Goal: Information Seeking & Learning: Find specific fact

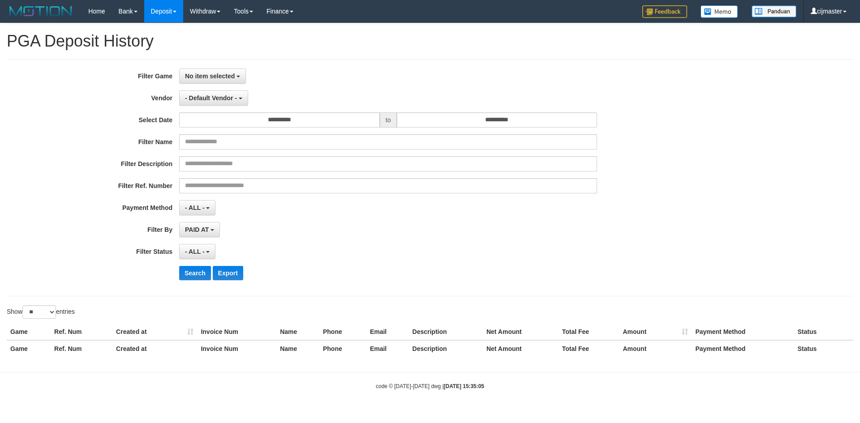
select select "**********"
select select "**"
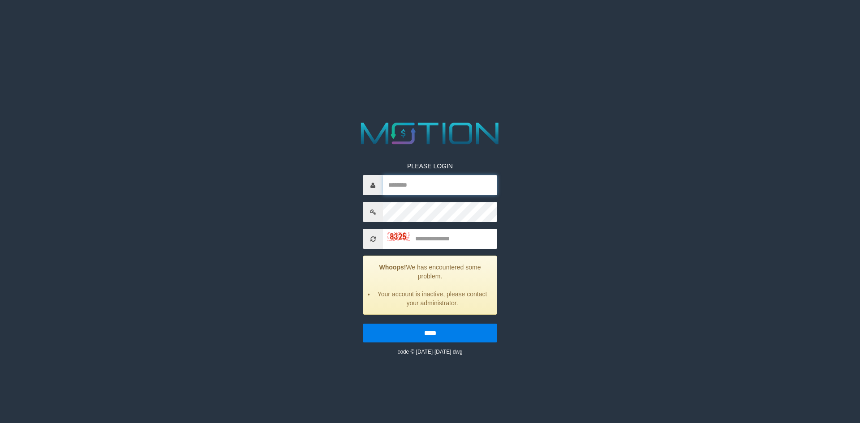
click at [416, 180] on input "text" at bounding box center [440, 185] width 114 height 20
type input "*********"
click at [443, 233] on input "text" at bounding box center [440, 239] width 114 height 20
type input "****"
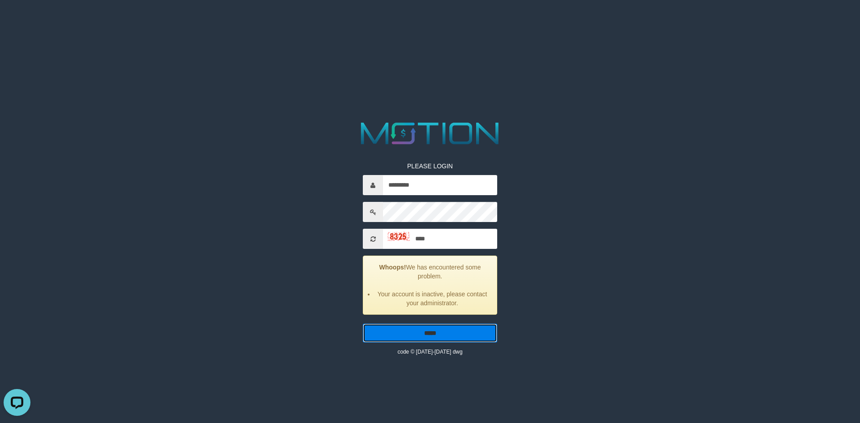
click at [428, 332] on input "*****" at bounding box center [430, 333] width 134 height 19
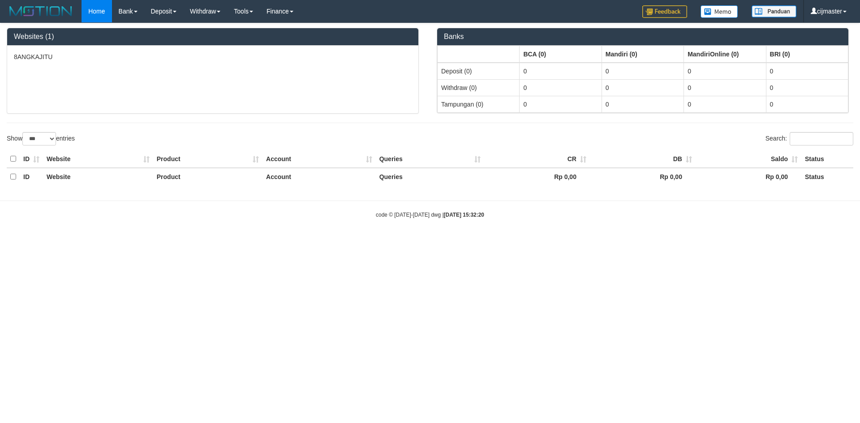
select select "***"
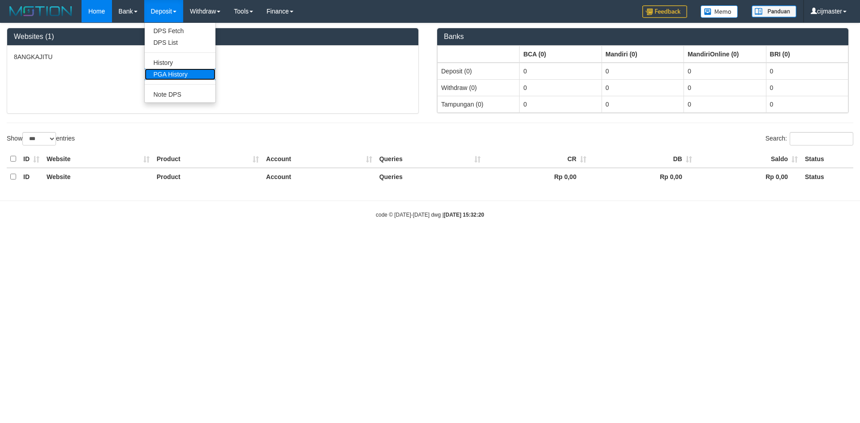
click at [160, 77] on link "PGA History" at bounding box center [180, 75] width 71 height 12
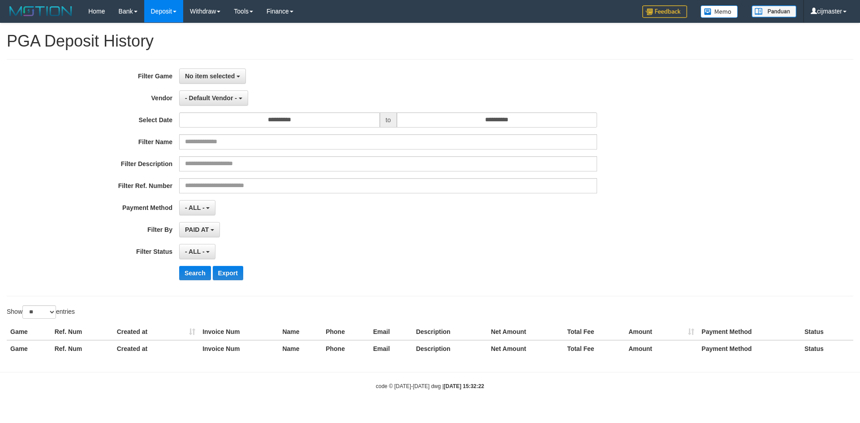
select select
select select "**"
click at [209, 80] on button "No item selected" at bounding box center [212, 76] width 67 height 15
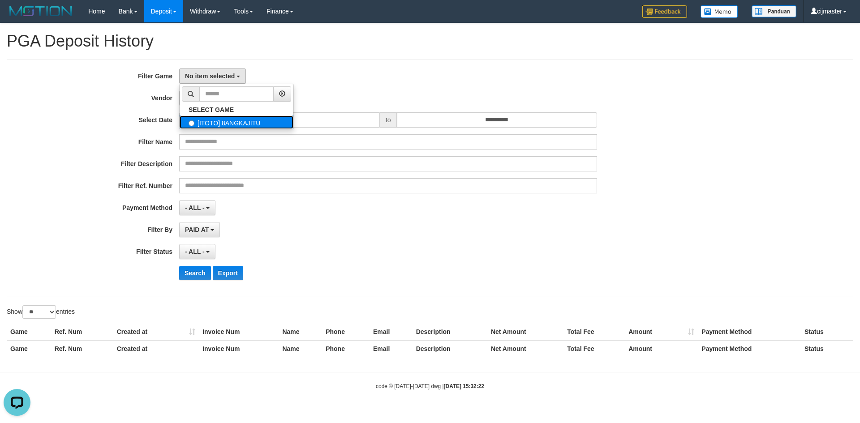
click at [234, 121] on label "[ITOTO] 8ANGKAJITU" at bounding box center [237, 122] width 114 height 13
select select "****"
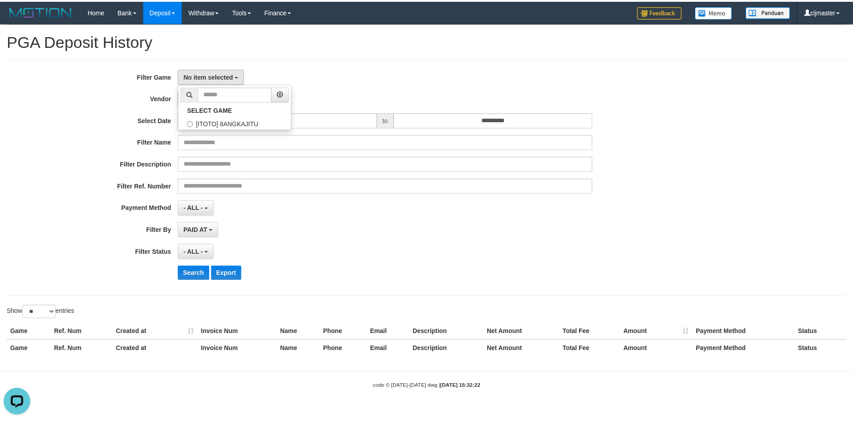
scroll to position [8, 0]
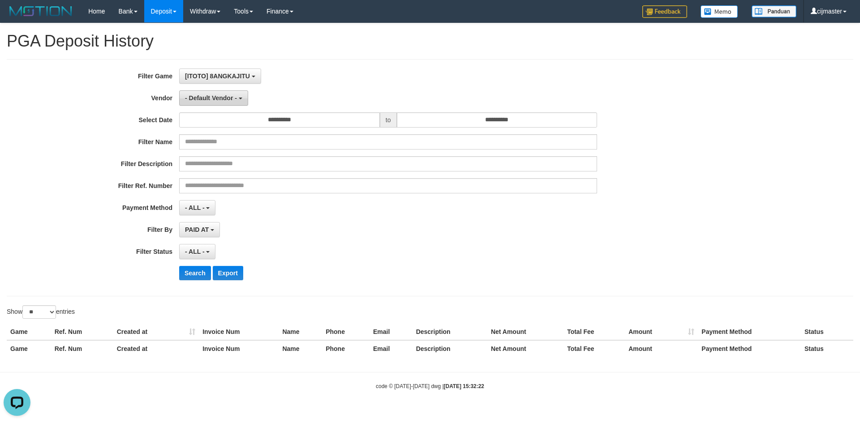
click at [219, 104] on button "- Default Vendor -" at bounding box center [213, 97] width 69 height 15
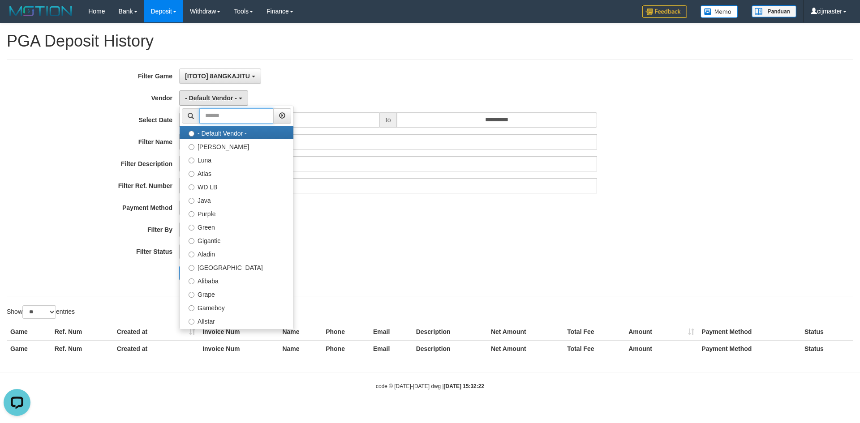
click at [216, 110] on input "text" at bounding box center [236, 115] width 74 height 15
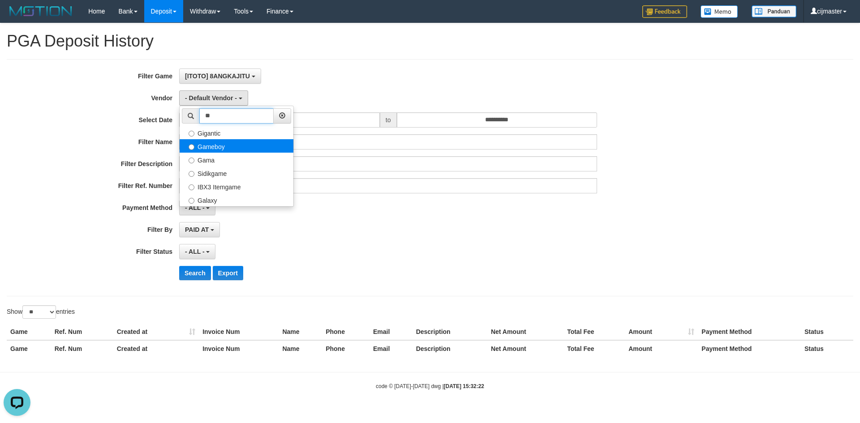
type input "**"
click at [219, 144] on label "Gameboy" at bounding box center [237, 145] width 114 height 13
select select "**********"
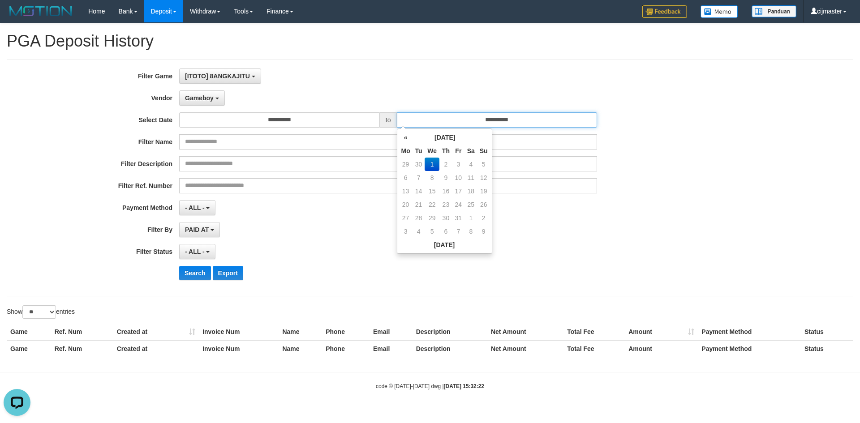
click at [463, 120] on input "**********" at bounding box center [497, 119] width 201 height 15
click at [416, 161] on td "30" at bounding box center [419, 164] width 13 height 13
type input "**********"
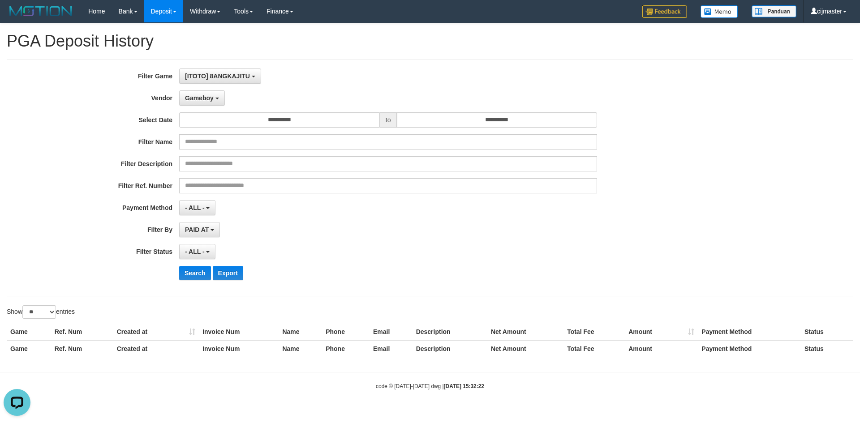
drag, startPoint x: 295, startPoint y: 225, endPoint x: 207, endPoint y: 264, distance: 96.7
click at [294, 225] on div "PAID AT PAID AT CREATED AT" at bounding box center [388, 229] width 418 height 15
click at [195, 273] on button "Search" at bounding box center [195, 273] width 32 height 14
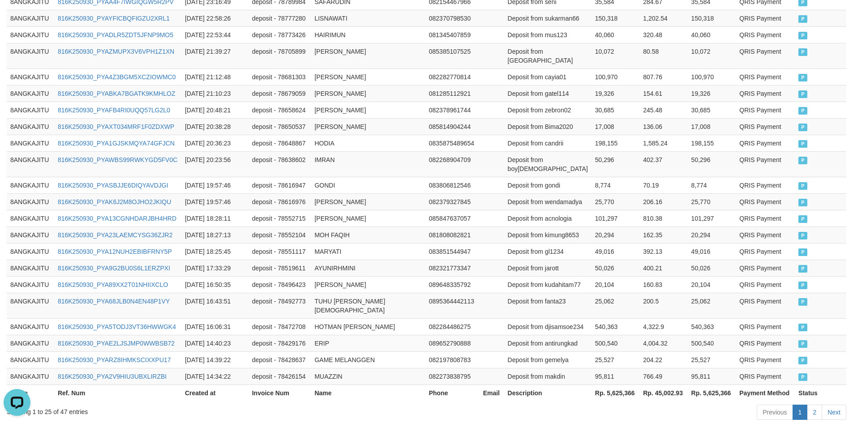
scroll to position [420, 0]
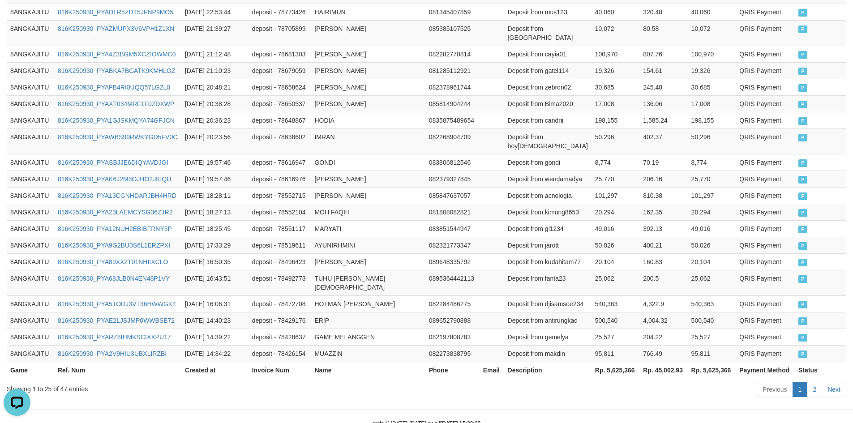
click at [626, 362] on th "Rp. 5,625,366" at bounding box center [616, 370] width 48 height 17
copy th "5,625,366"
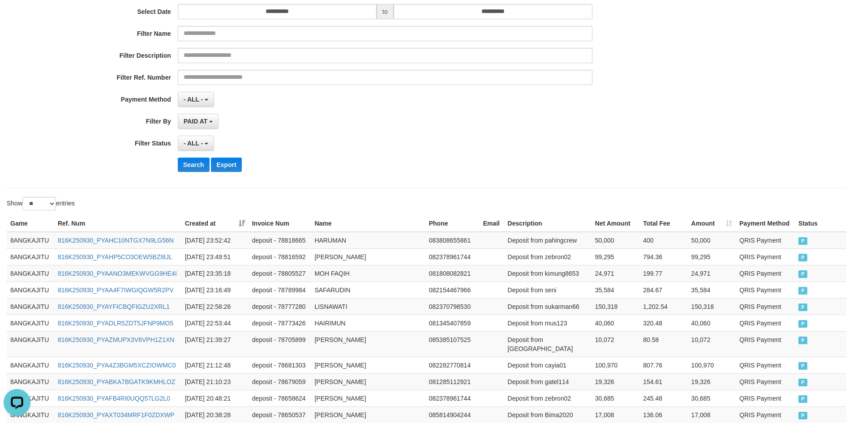
scroll to position [0, 0]
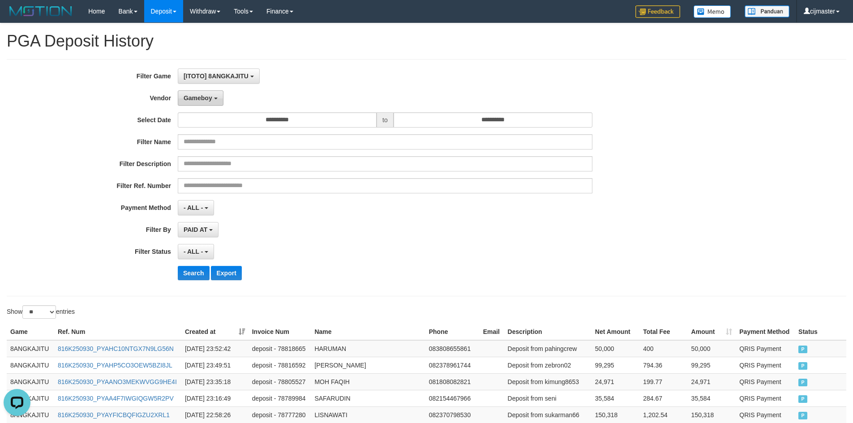
click at [206, 103] on button "Gameboy" at bounding box center [201, 97] width 46 height 15
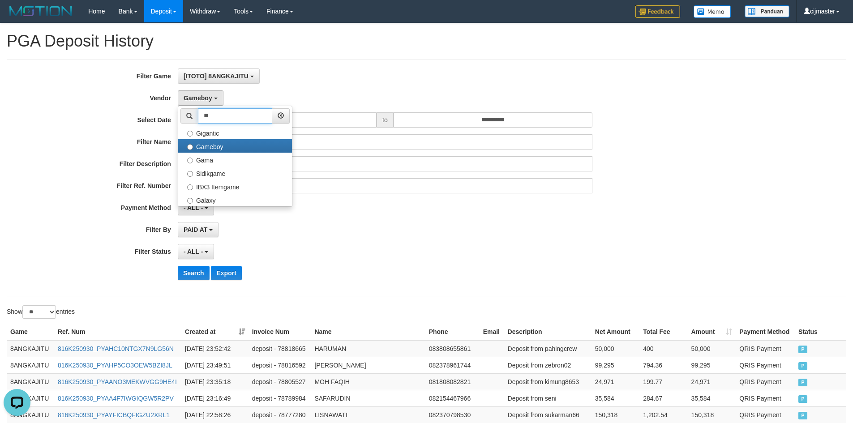
click at [213, 117] on input "**" at bounding box center [235, 115] width 74 height 15
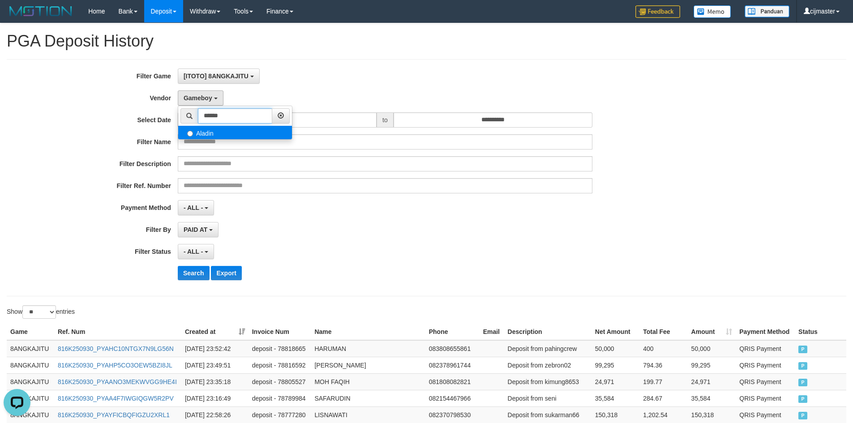
type input "******"
click at [203, 131] on label "Aladin" at bounding box center [235, 132] width 114 height 13
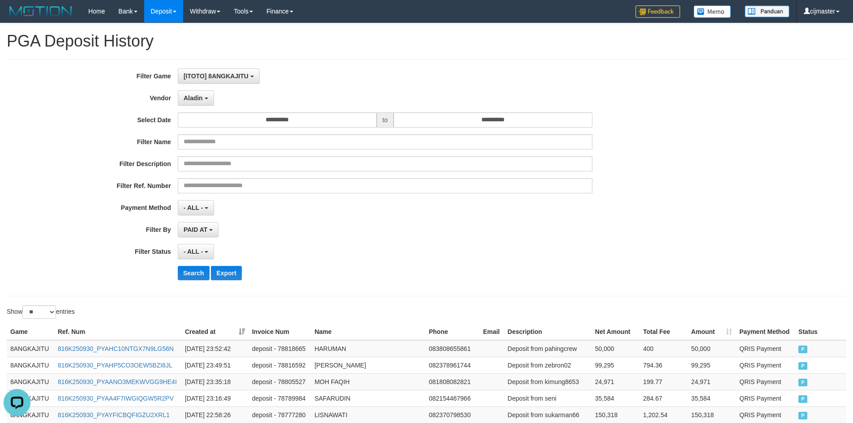
select select "**********"
click at [188, 269] on button "Search" at bounding box center [194, 273] width 32 height 14
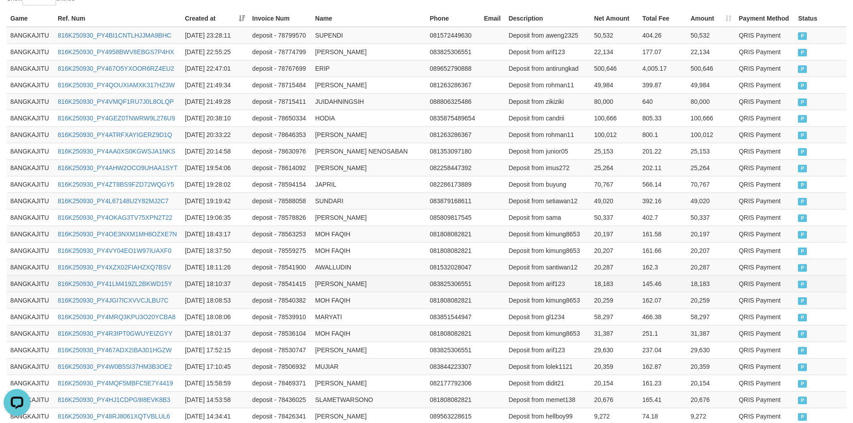
scroll to position [420, 0]
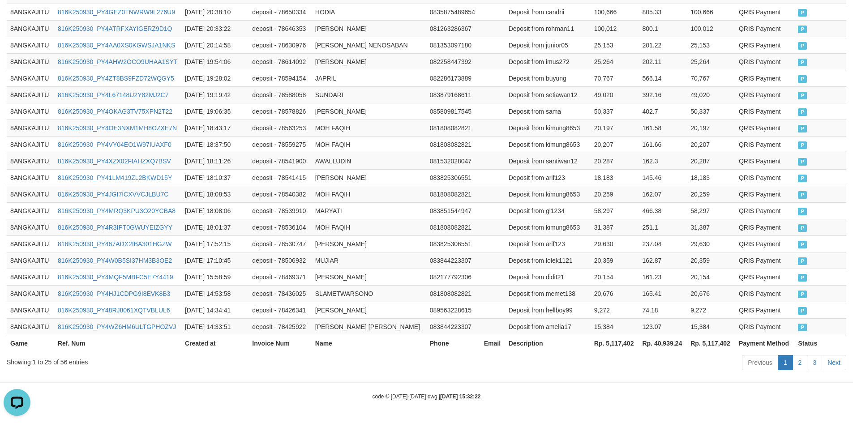
click at [618, 345] on th "Rp. 5,117,402" at bounding box center [615, 343] width 48 height 17
copy th "5,117,402"
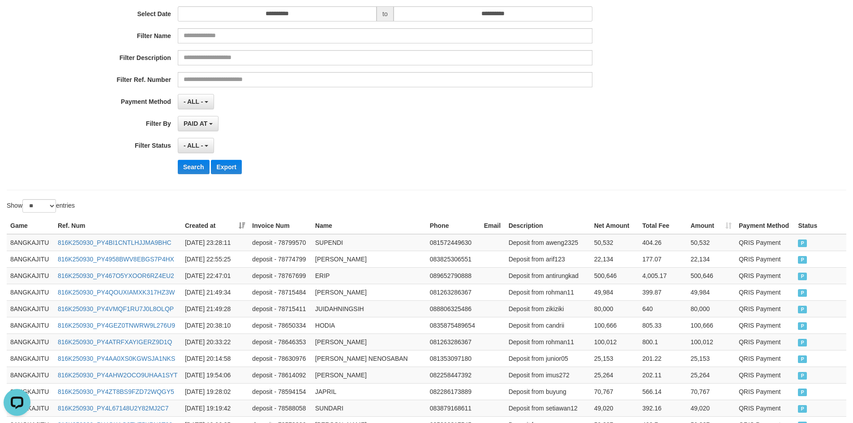
scroll to position [0, 0]
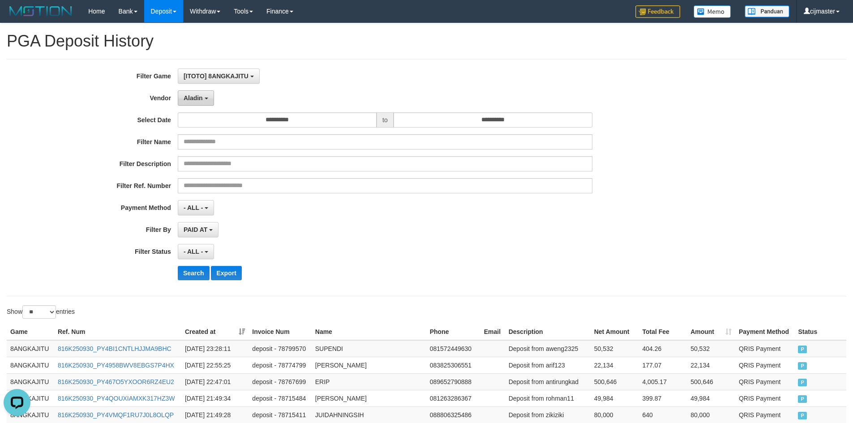
click at [192, 98] on span "Aladin" at bounding box center [193, 98] width 19 height 7
click at [216, 115] on input "******" at bounding box center [235, 115] width 74 height 15
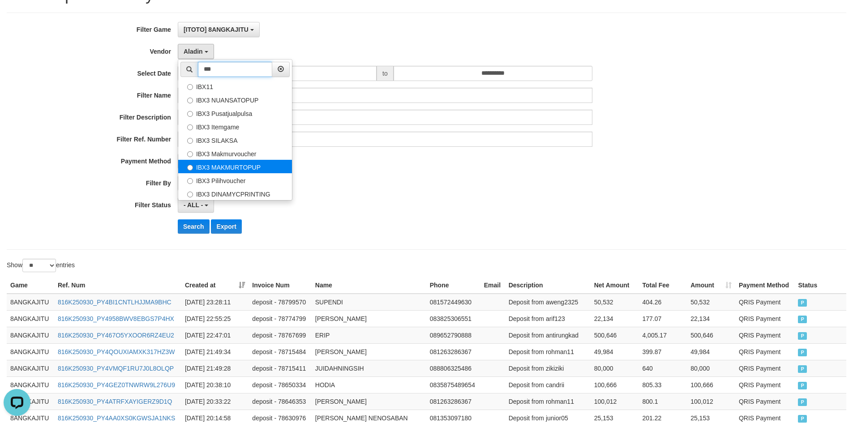
scroll to position [134, 0]
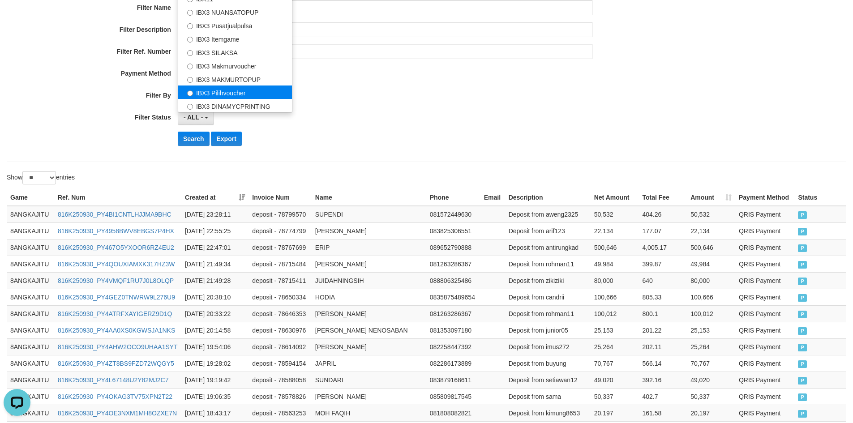
type input "***"
click at [231, 88] on label "IBX3 Pilihvoucher" at bounding box center [235, 92] width 114 height 13
select select "**********"
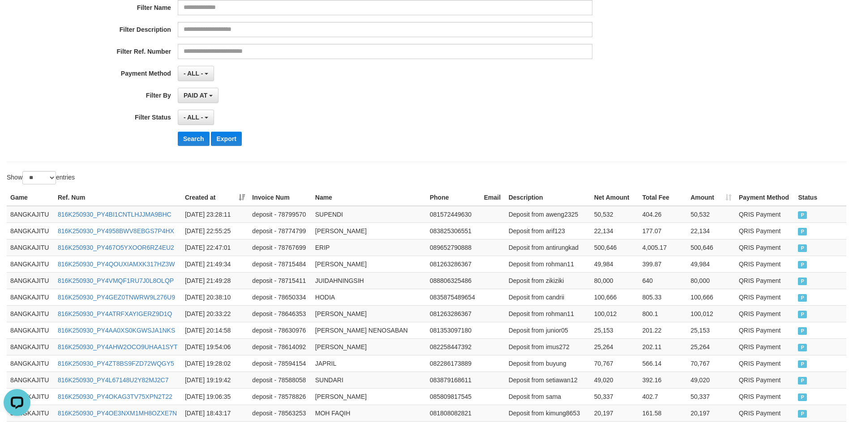
click at [185, 146] on div "**********" at bounding box center [355, 43] width 711 height 219
click at [194, 138] on button "Search" at bounding box center [194, 139] width 32 height 14
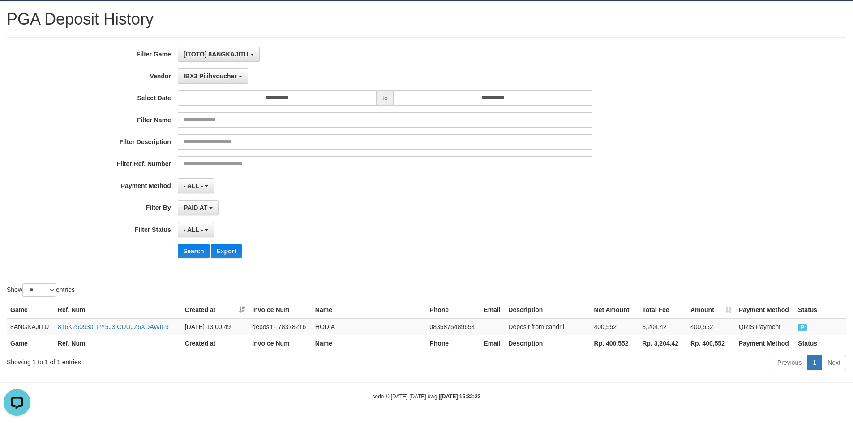
click at [612, 341] on th "Rp. 400,552" at bounding box center [615, 343] width 48 height 17
copy th "400,552"
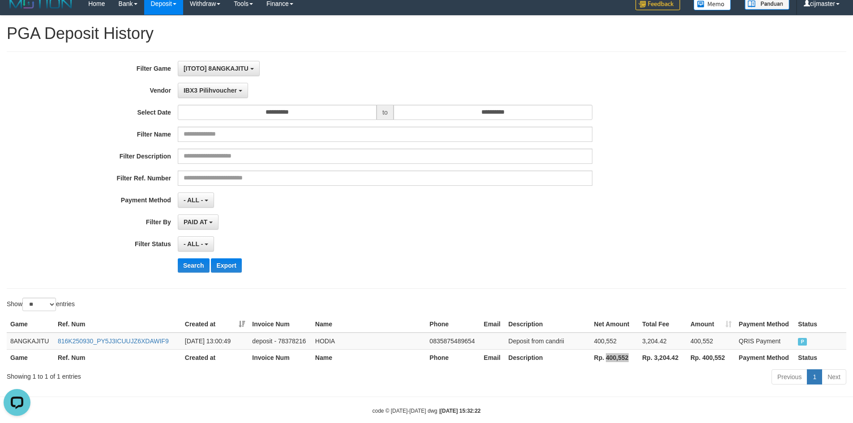
scroll to position [0, 0]
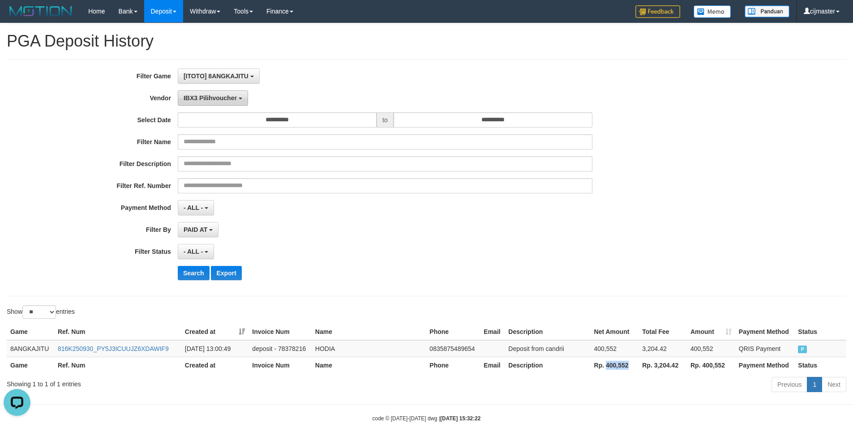
click at [211, 95] on span "IBX3 Pilihvoucher" at bounding box center [210, 98] width 53 height 7
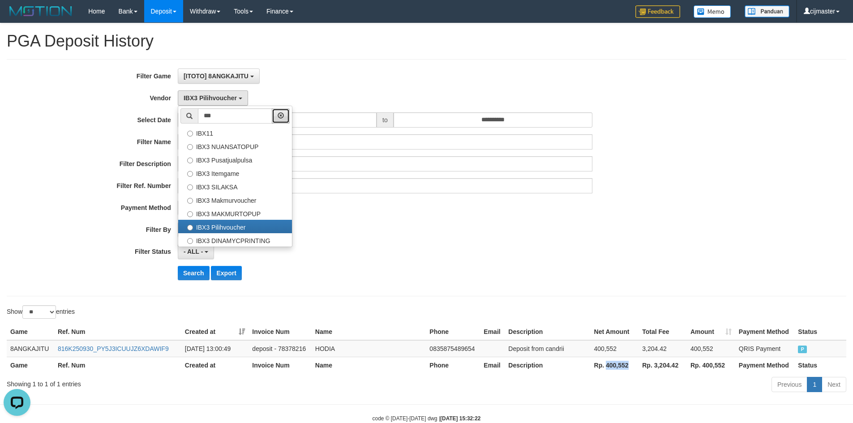
click at [284, 118] on icon "button" at bounding box center [281, 115] width 6 height 6
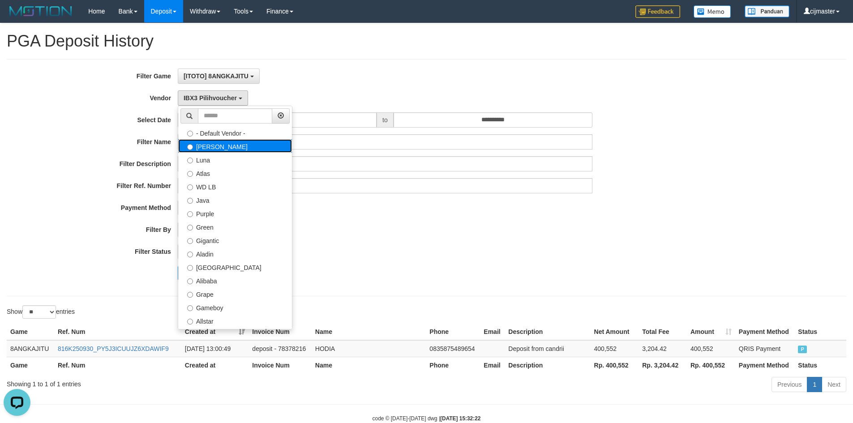
click at [224, 148] on label "[PERSON_NAME]" at bounding box center [235, 145] width 114 height 13
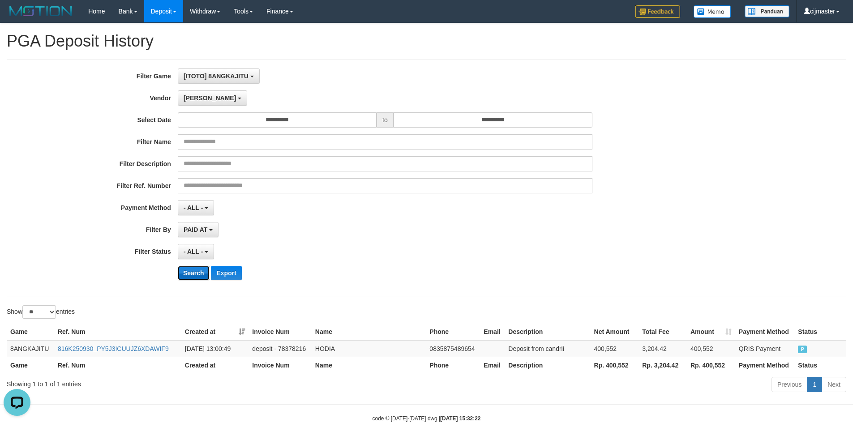
click at [202, 271] on button "Search" at bounding box center [194, 273] width 32 height 14
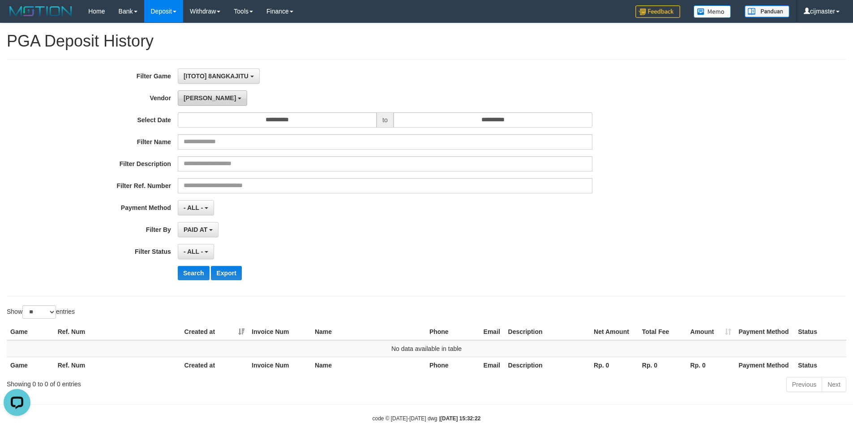
click at [199, 103] on button "[PERSON_NAME]" at bounding box center [212, 97] width 69 height 15
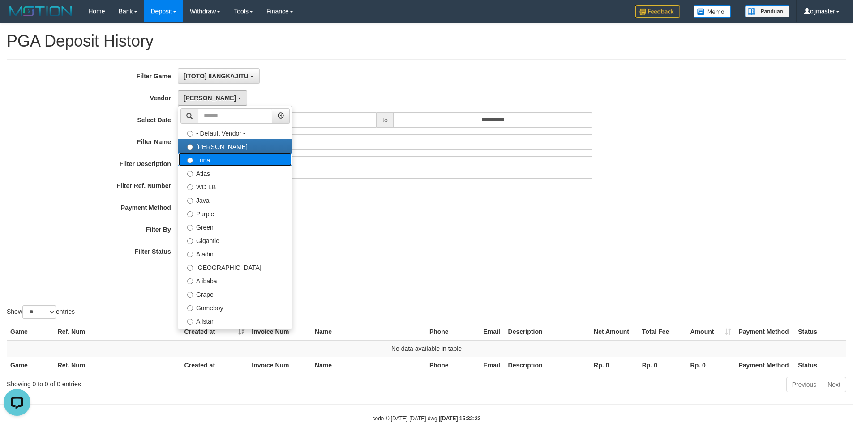
click at [202, 165] on label "Luna" at bounding box center [235, 159] width 114 height 13
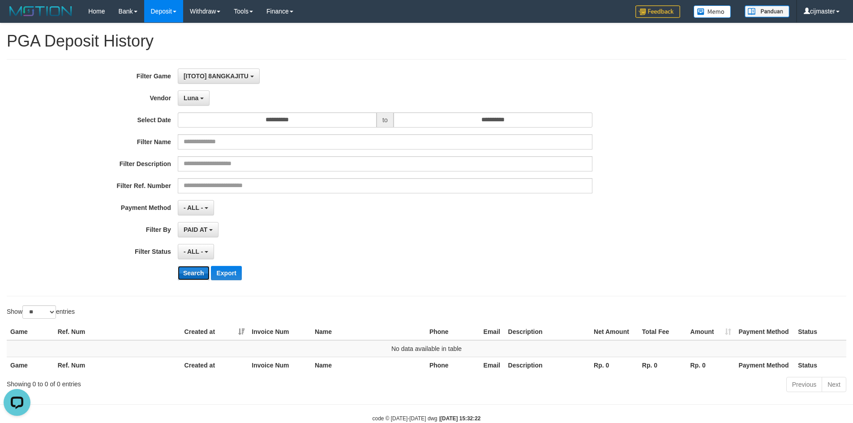
click at [188, 275] on button "Search" at bounding box center [194, 273] width 32 height 14
click at [201, 95] on button "Luna" at bounding box center [194, 97] width 32 height 15
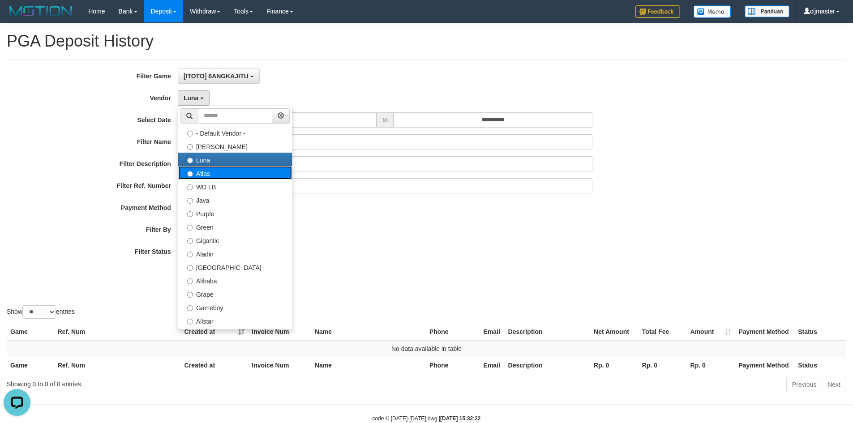
click at [204, 172] on label "Atlas" at bounding box center [235, 172] width 114 height 13
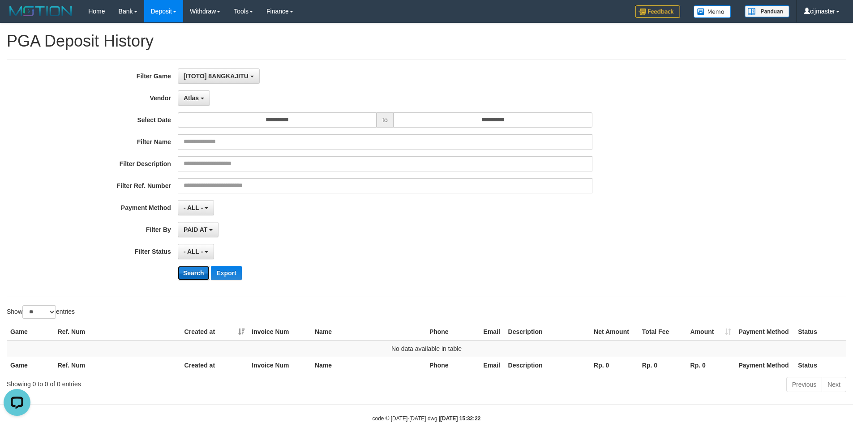
click at [199, 271] on button "Search" at bounding box center [194, 273] width 32 height 14
click at [196, 101] on span "Atlas" at bounding box center [191, 98] width 15 height 7
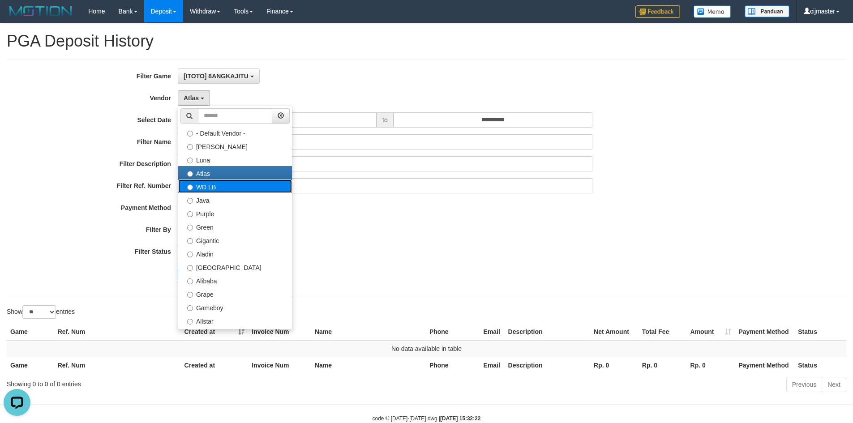
click at [201, 192] on label "WD LB" at bounding box center [235, 186] width 114 height 13
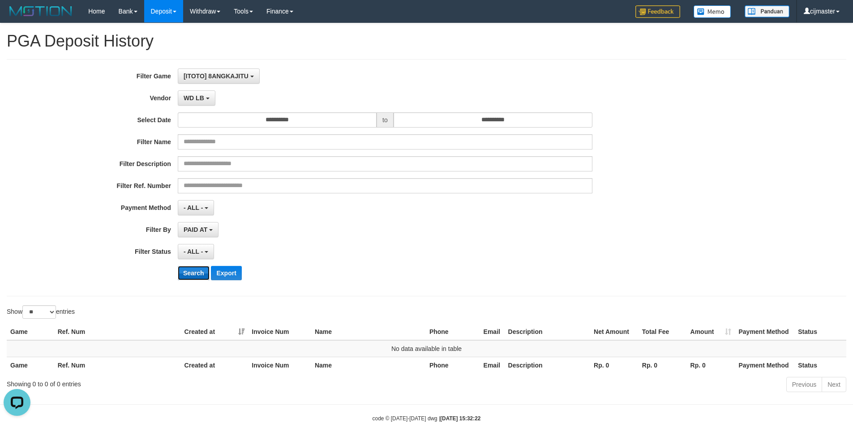
click at [191, 273] on button "Search" at bounding box center [194, 273] width 32 height 14
click at [185, 95] on span "WD LB" at bounding box center [194, 98] width 21 height 7
click at [191, 277] on button "Search" at bounding box center [194, 273] width 32 height 14
click at [188, 95] on span "Java" at bounding box center [191, 98] width 14 height 7
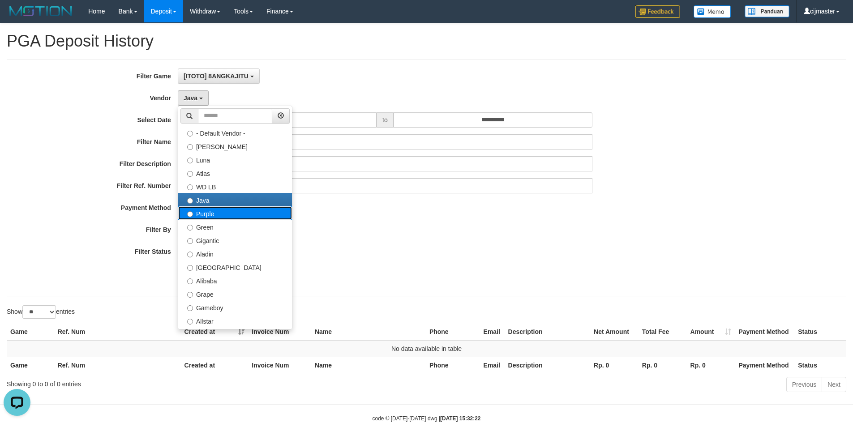
click at [198, 218] on label "Purple" at bounding box center [235, 213] width 114 height 13
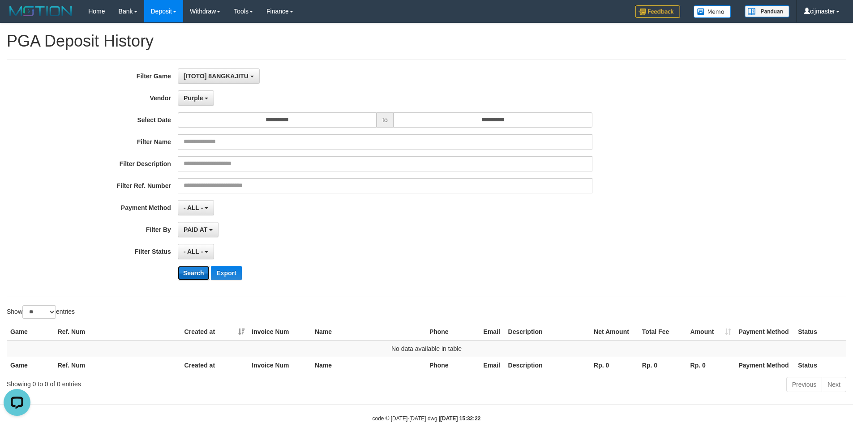
click at [194, 272] on button "Search" at bounding box center [194, 273] width 32 height 14
click at [194, 275] on button "Search" at bounding box center [194, 273] width 32 height 14
click at [197, 104] on button "Purple" at bounding box center [196, 97] width 36 height 15
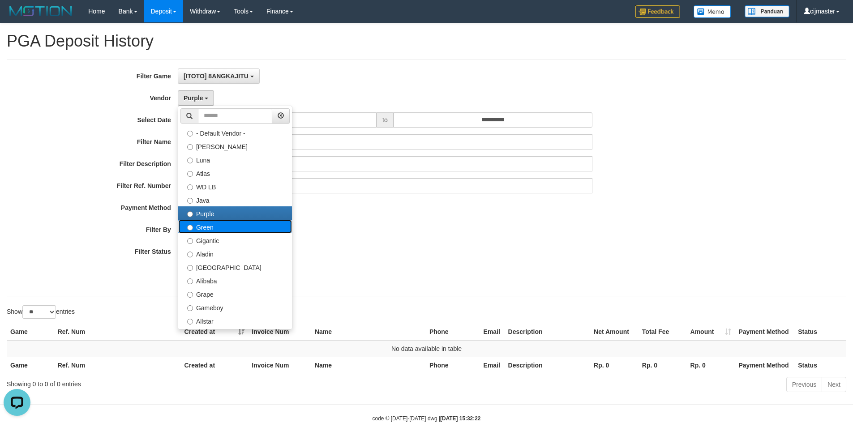
click at [194, 227] on label "Green" at bounding box center [235, 226] width 114 height 13
select select "**********"
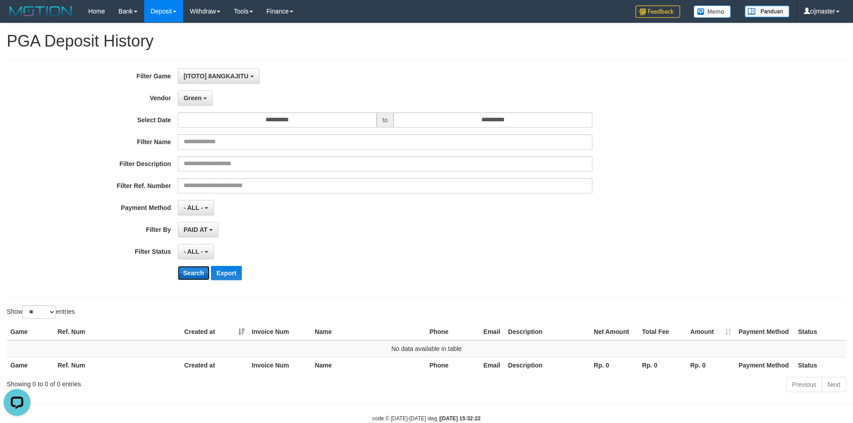
click at [188, 274] on button "Search" at bounding box center [194, 273] width 32 height 14
click at [199, 101] on span "Green" at bounding box center [193, 98] width 18 height 7
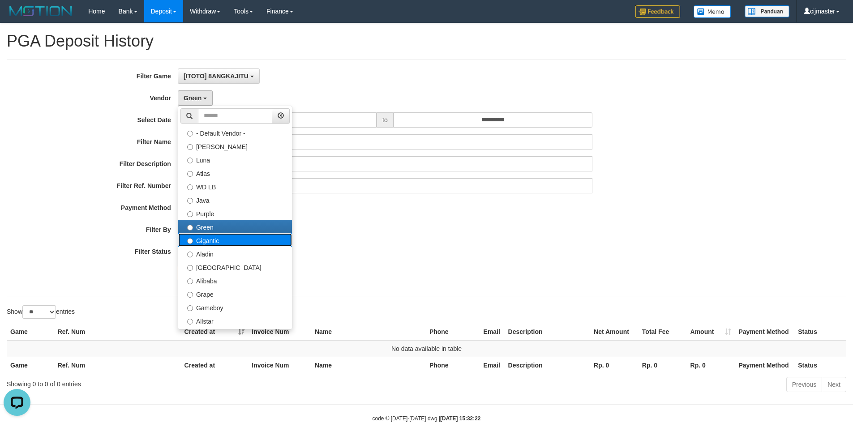
click at [207, 238] on label "Gigantic" at bounding box center [235, 239] width 114 height 13
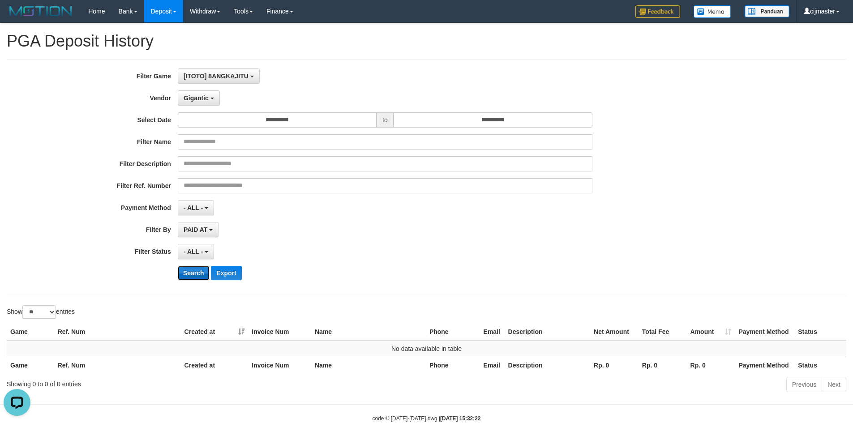
click at [189, 273] on button "Search" at bounding box center [194, 273] width 32 height 14
click at [204, 99] on span "Gigantic" at bounding box center [196, 98] width 25 height 7
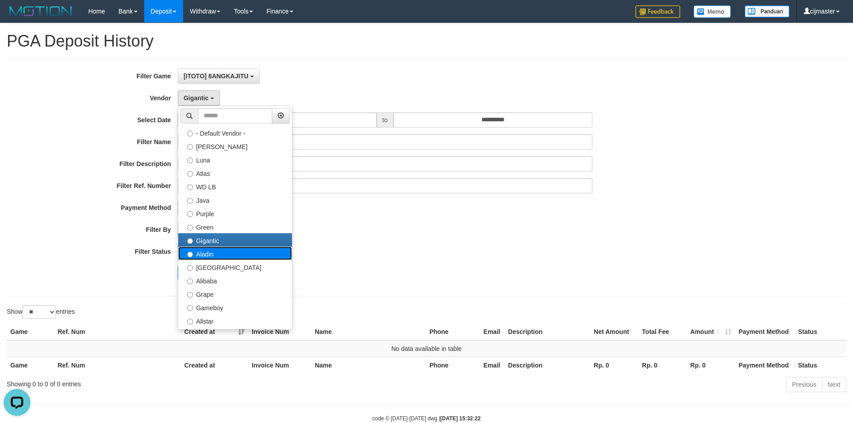
click at [198, 258] on label "Aladin" at bounding box center [235, 253] width 114 height 13
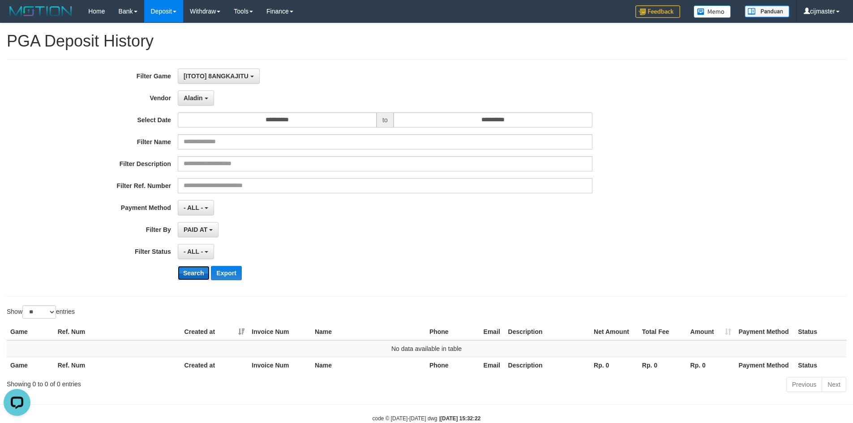
click at [194, 277] on button "Search" at bounding box center [194, 273] width 32 height 14
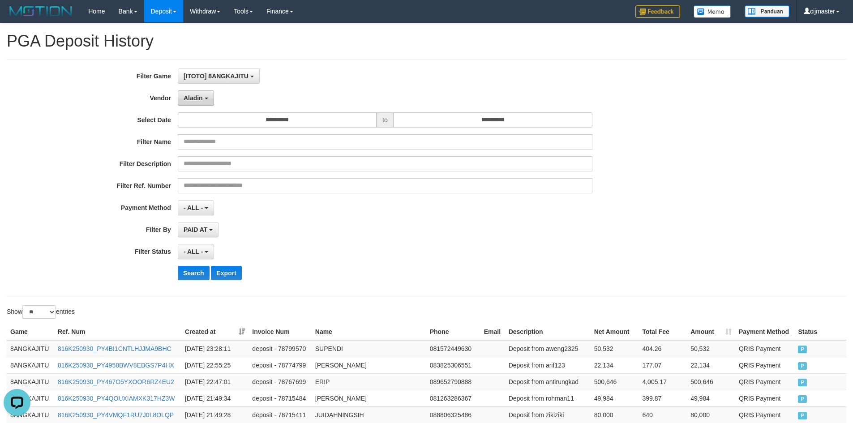
click at [202, 98] on span "Aladin" at bounding box center [193, 98] width 19 height 7
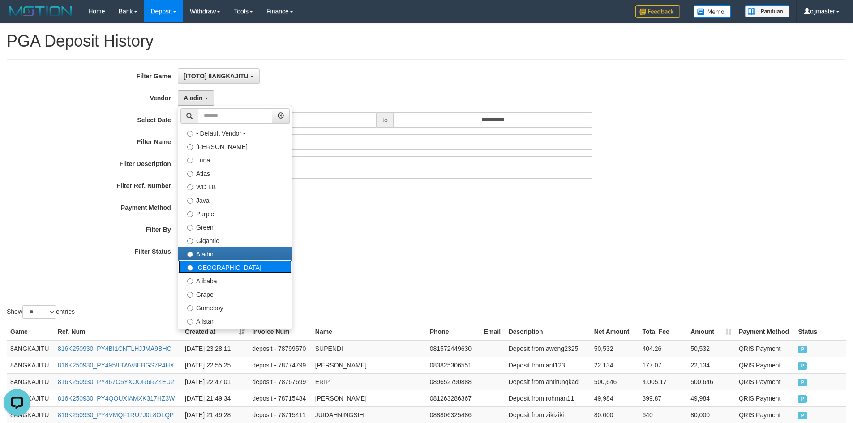
click at [198, 265] on label "[GEOGRAPHIC_DATA]" at bounding box center [235, 266] width 114 height 13
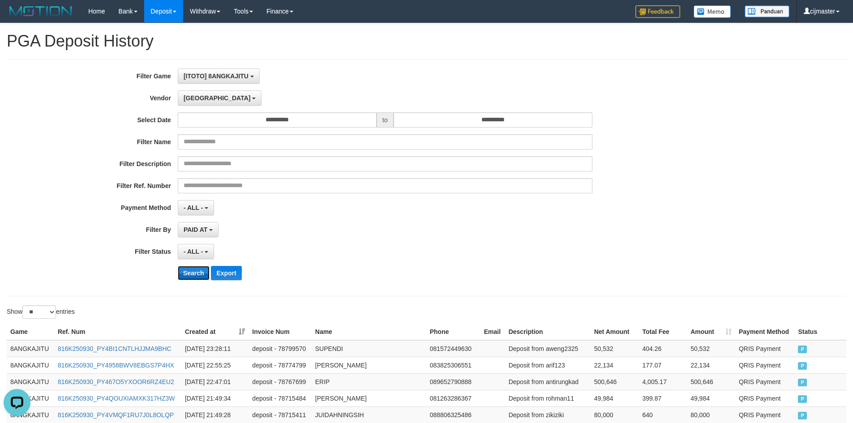
click at [195, 273] on button "Search" at bounding box center [194, 273] width 32 height 14
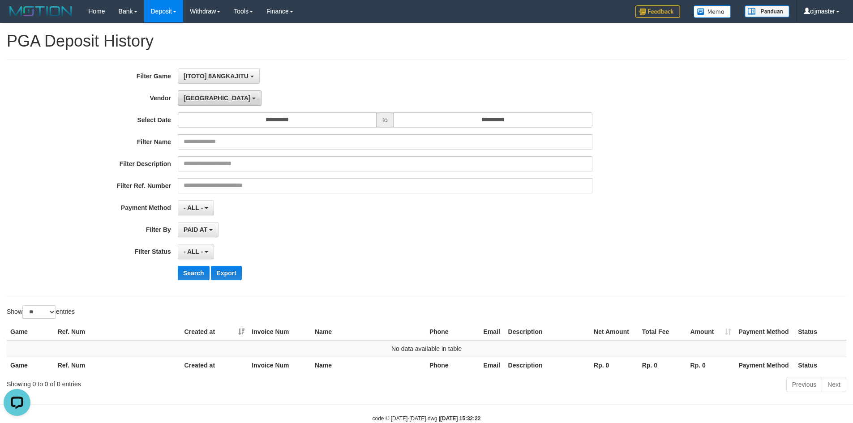
click at [199, 99] on span "[GEOGRAPHIC_DATA]" at bounding box center [217, 98] width 67 height 7
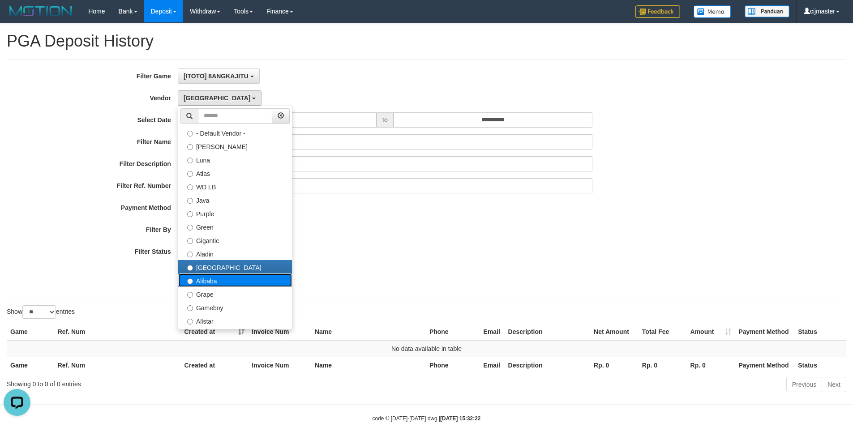
click at [197, 281] on label "Alibaba" at bounding box center [235, 280] width 114 height 13
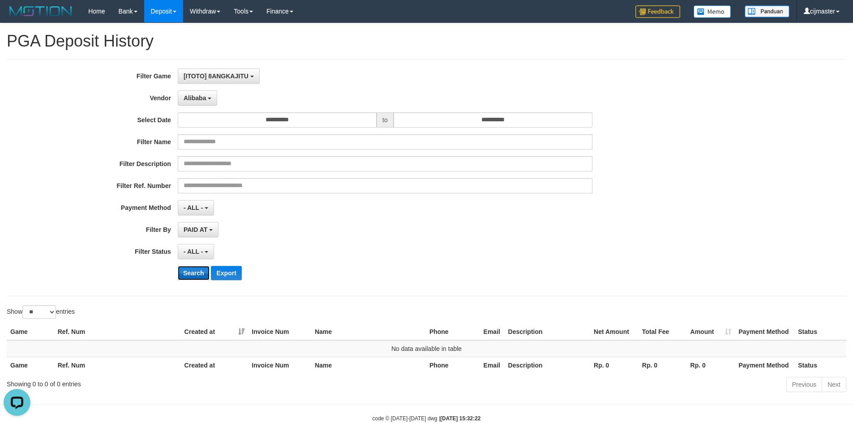
click at [197, 272] on button "Search" at bounding box center [194, 273] width 32 height 14
click at [189, 96] on span "Alibaba" at bounding box center [195, 98] width 23 height 7
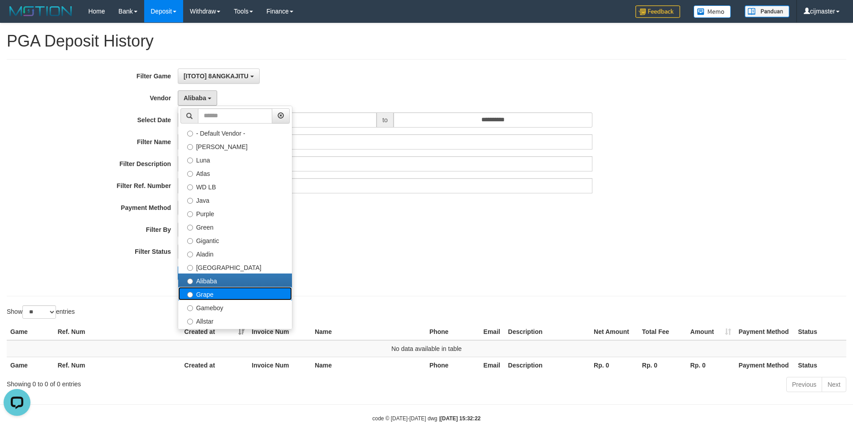
click at [201, 294] on label "Grape" at bounding box center [235, 293] width 114 height 13
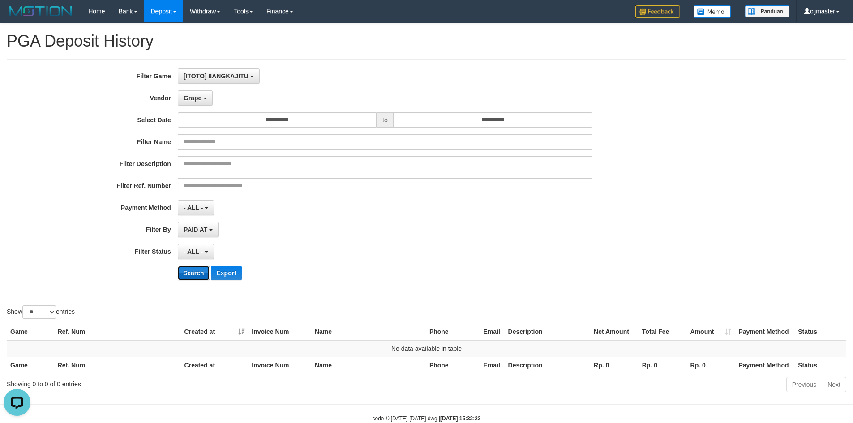
click at [198, 275] on button "Search" at bounding box center [194, 273] width 32 height 14
click at [209, 104] on button "Grape" at bounding box center [195, 97] width 35 height 15
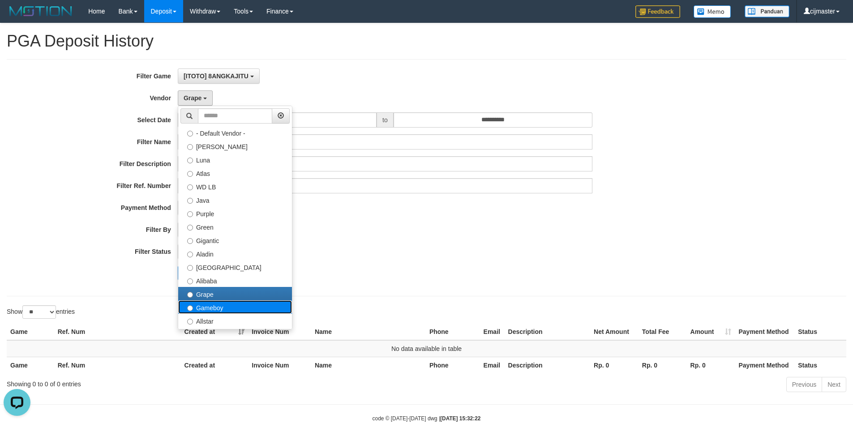
click at [206, 308] on label "Gameboy" at bounding box center [235, 307] width 114 height 13
select select "**********"
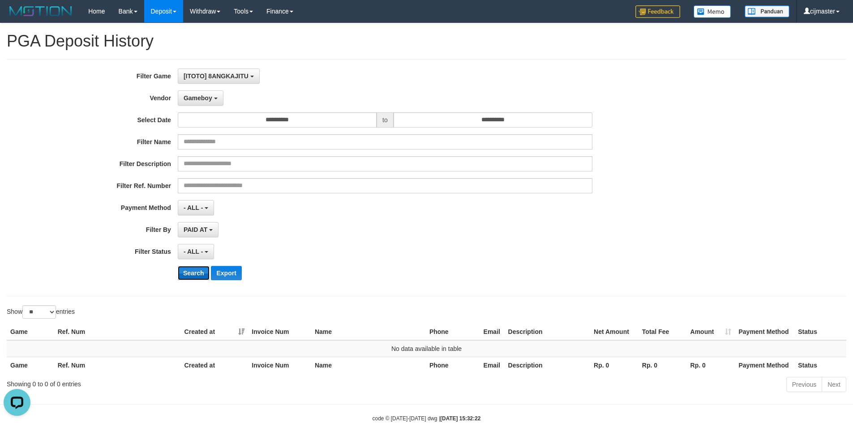
click at [196, 272] on button "Search" at bounding box center [194, 273] width 32 height 14
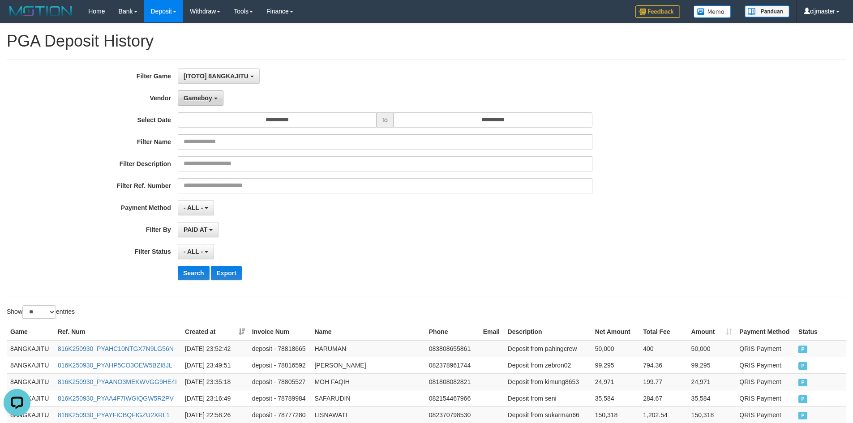
click at [206, 102] on button "Gameboy" at bounding box center [201, 97] width 46 height 15
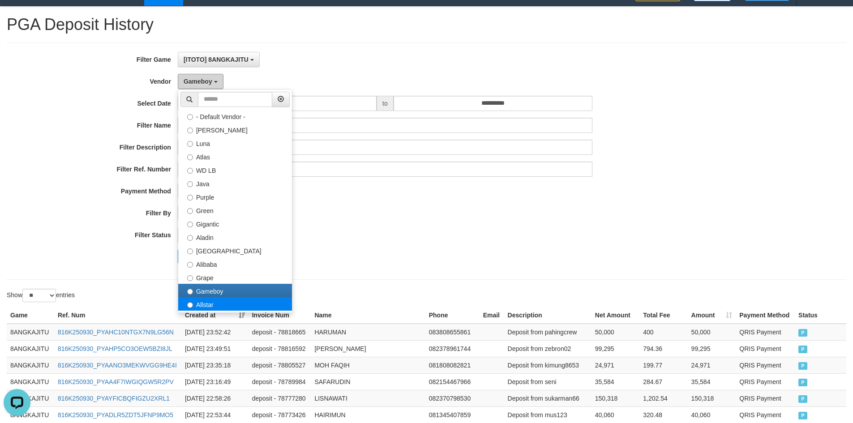
scroll to position [45, 0]
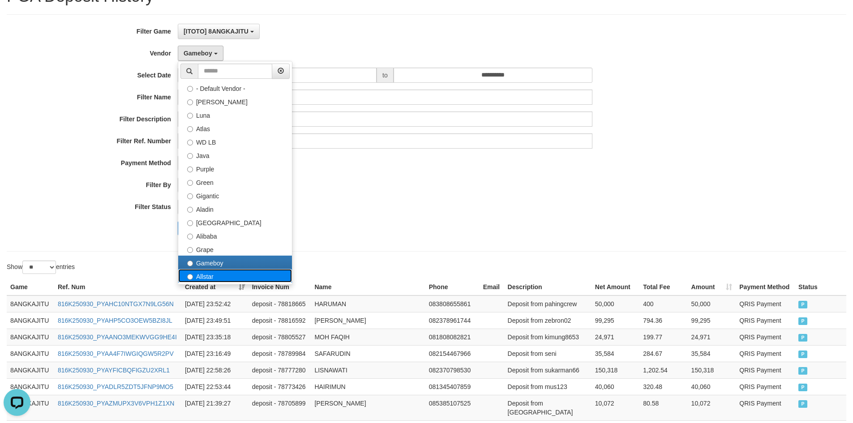
click at [204, 277] on label "Allstar" at bounding box center [235, 275] width 114 height 13
select select "**********"
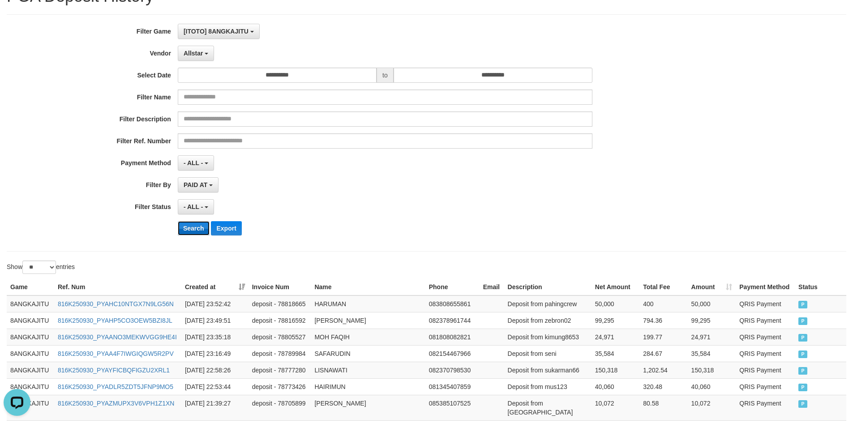
click at [193, 230] on button "Search" at bounding box center [194, 228] width 32 height 14
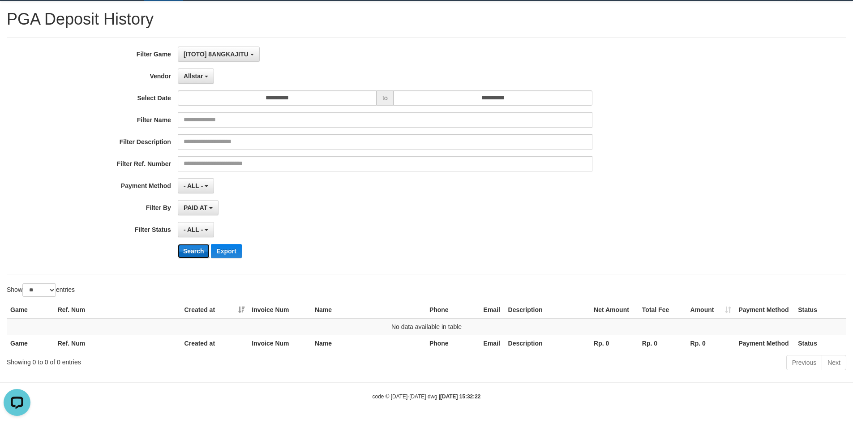
scroll to position [22, 0]
click at [200, 77] on span "Allstar" at bounding box center [194, 76] width 20 height 7
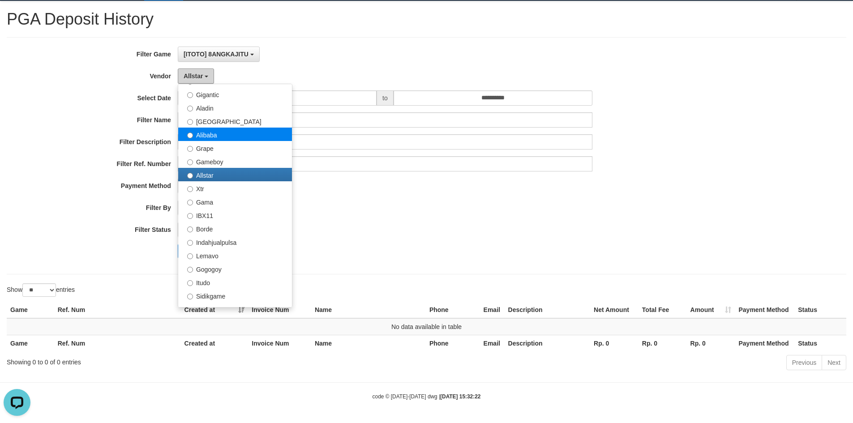
scroll to position [134, 0]
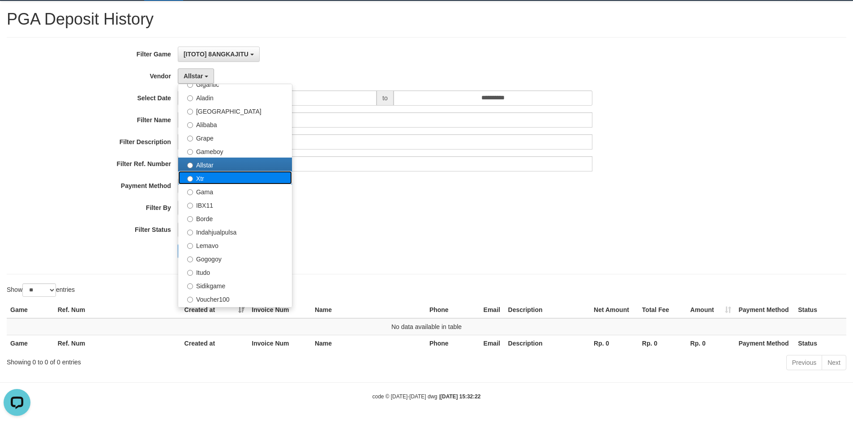
click at [214, 184] on label "Xtr" at bounding box center [235, 177] width 114 height 13
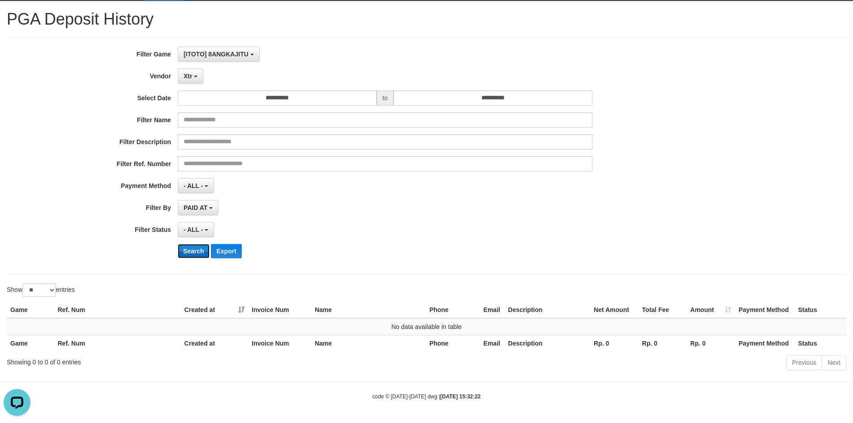
click at [201, 250] on button "Search" at bounding box center [194, 251] width 32 height 14
drag, startPoint x: 193, startPoint y: 85, endPoint x: 193, endPoint y: 73, distance: 12.1
click at [193, 81] on div "**********" at bounding box center [355, 156] width 711 height 219
click at [193, 73] on button "Xtr" at bounding box center [191, 76] width 26 height 15
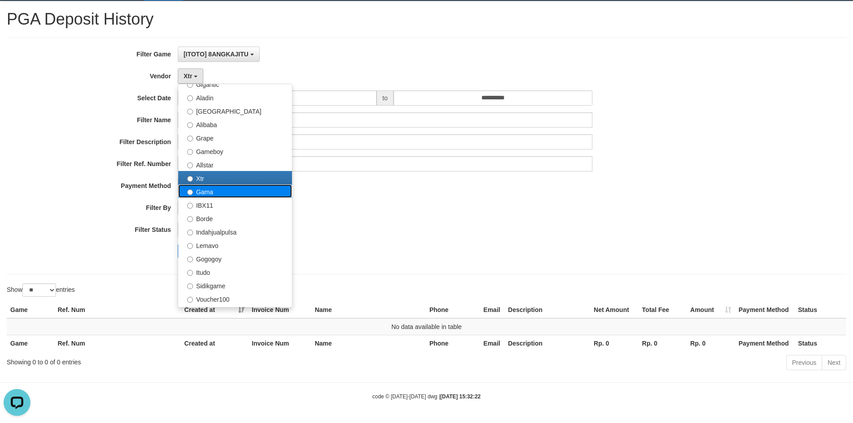
click at [211, 195] on label "Gama" at bounding box center [235, 191] width 114 height 13
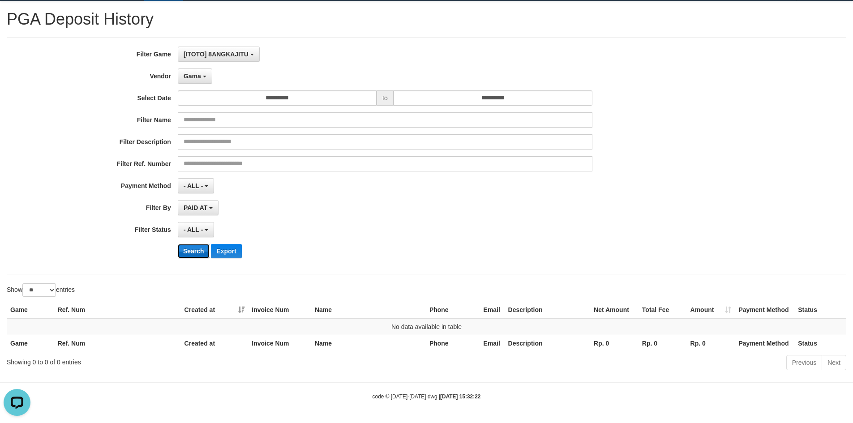
click at [201, 250] on button "Search" at bounding box center [194, 251] width 32 height 14
click at [198, 79] on span "Gama" at bounding box center [192, 76] width 17 height 7
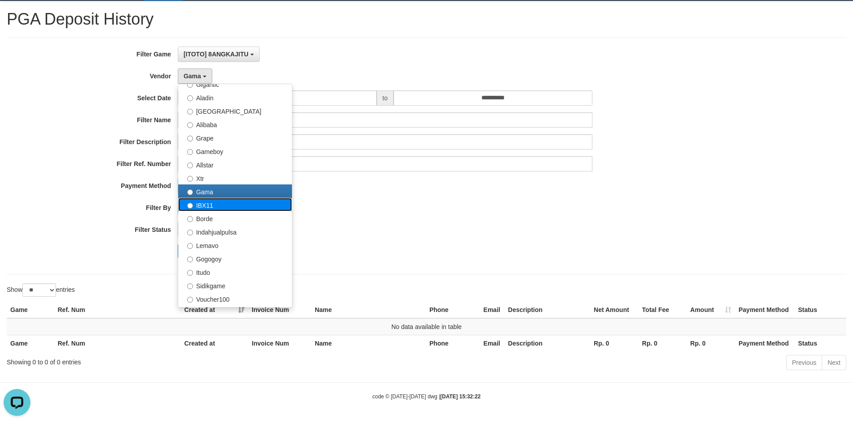
click at [200, 207] on label "IBX11" at bounding box center [235, 204] width 114 height 13
select select "**********"
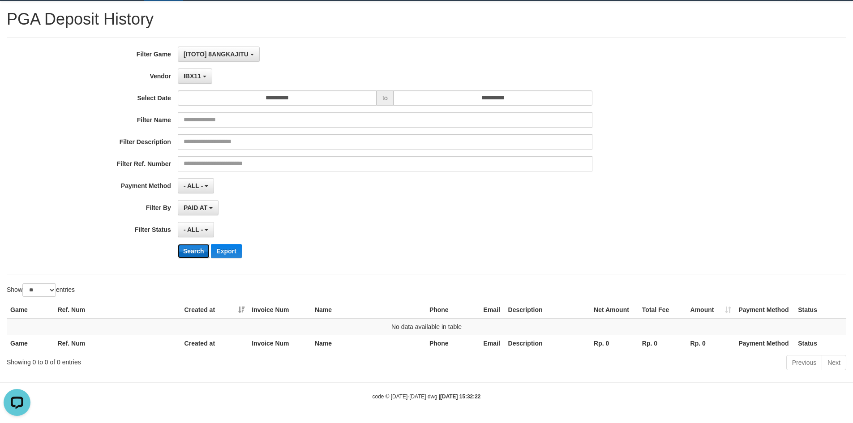
click at [198, 247] on button "Search" at bounding box center [194, 251] width 32 height 14
click at [196, 79] on span "IBX11" at bounding box center [192, 76] width 17 height 7
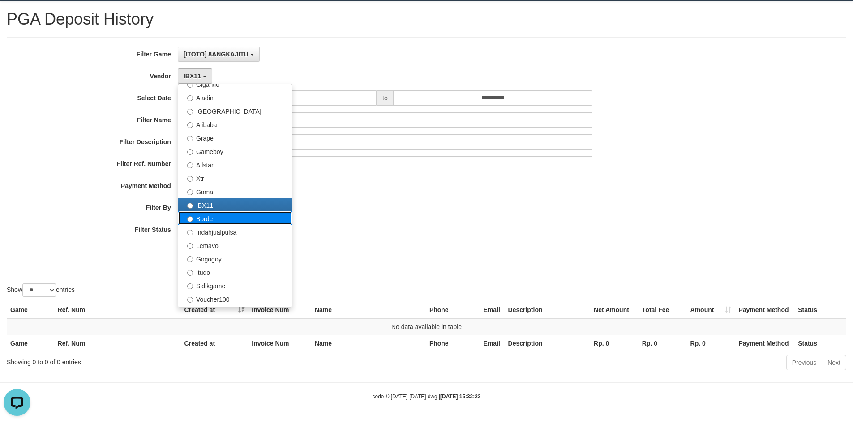
click at [203, 218] on label "Borde" at bounding box center [235, 217] width 114 height 13
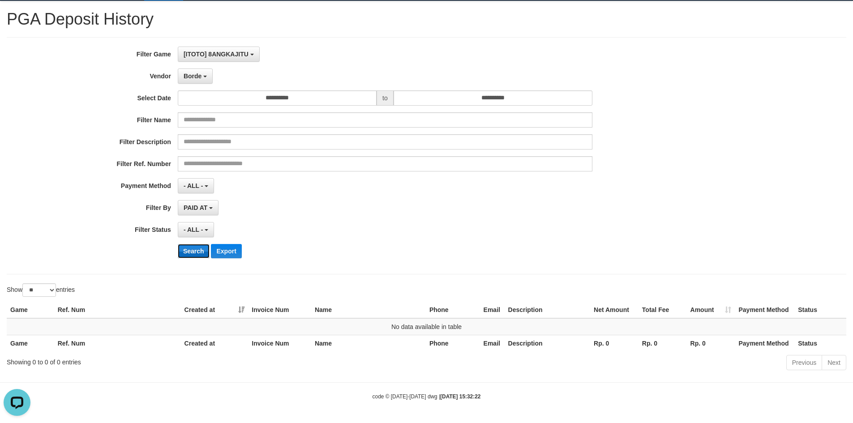
click at [197, 250] on button "Search" at bounding box center [194, 251] width 32 height 14
click at [204, 82] on button "Borde" at bounding box center [195, 76] width 35 height 15
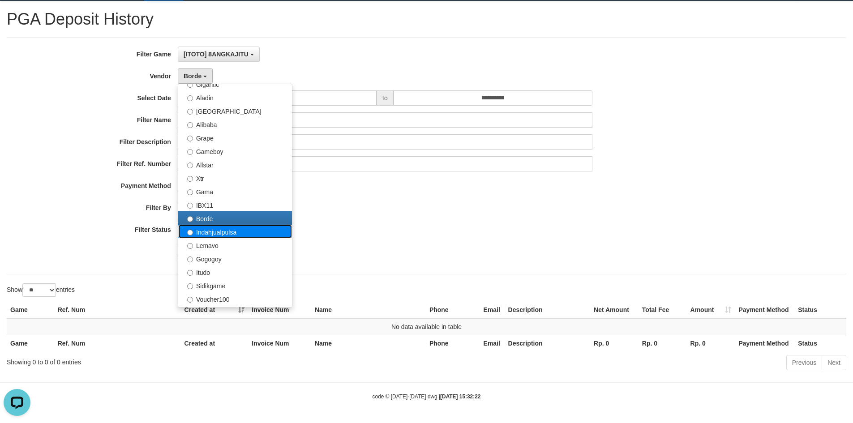
click at [208, 237] on label "Indahjualpulsa" at bounding box center [235, 231] width 114 height 13
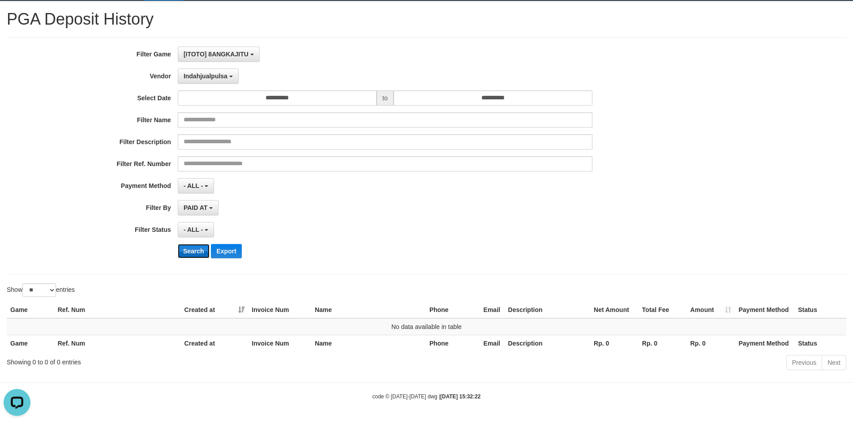
click at [196, 250] on button "Search" at bounding box center [194, 251] width 32 height 14
click at [207, 82] on button "Indahjualpulsa" at bounding box center [208, 76] width 61 height 15
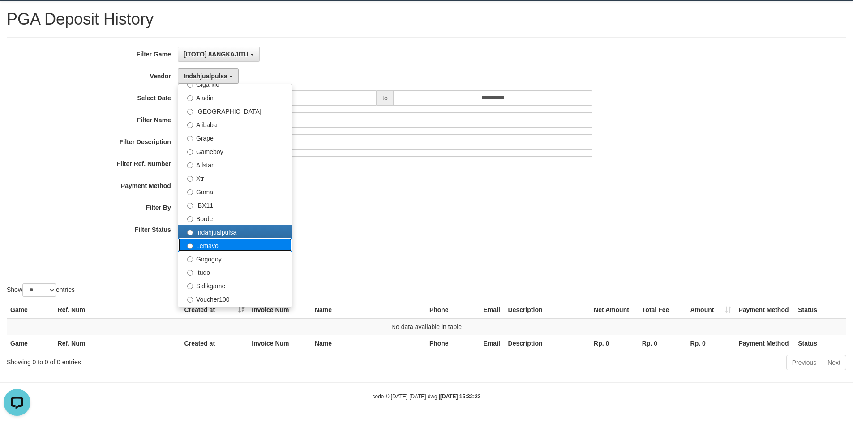
click at [198, 247] on label "Lemavo" at bounding box center [235, 244] width 114 height 13
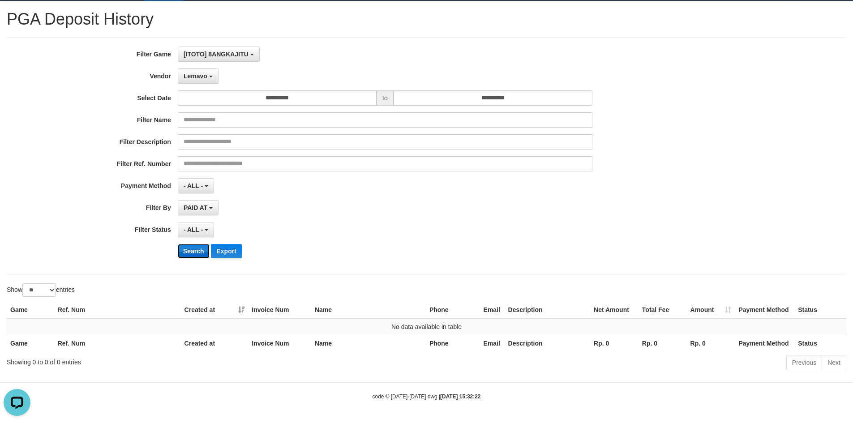
click at [194, 257] on button "Search" at bounding box center [194, 251] width 32 height 14
click at [197, 78] on span "Lemavo" at bounding box center [196, 76] width 24 height 7
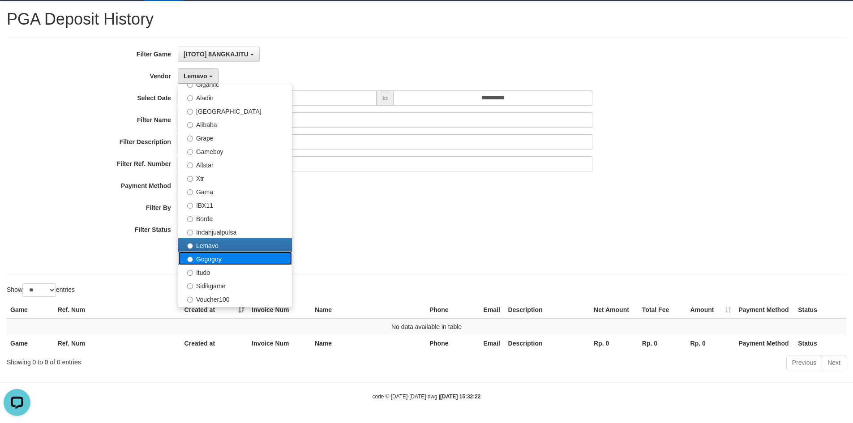
click at [200, 259] on label "Gogogoy" at bounding box center [235, 258] width 114 height 13
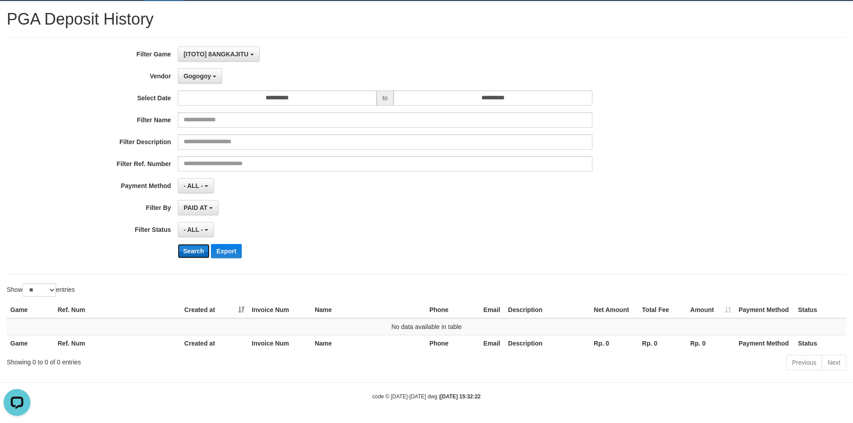
click at [198, 250] on button "Search" at bounding box center [194, 251] width 32 height 14
click at [200, 77] on span "Gogogoy" at bounding box center [197, 76] width 27 height 7
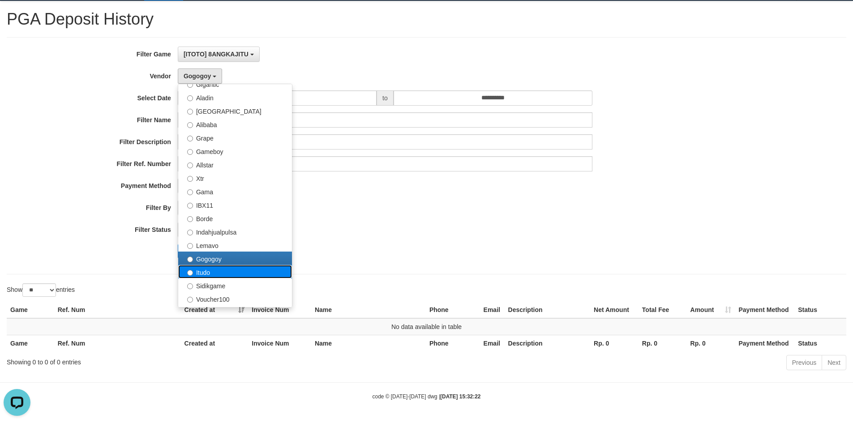
click at [201, 276] on label "Itudo" at bounding box center [235, 271] width 114 height 13
select select "**********"
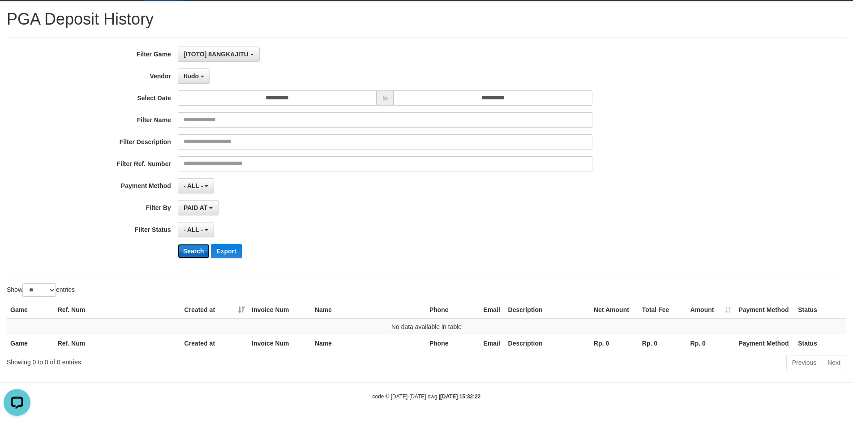
click at [192, 255] on button "Search" at bounding box center [194, 251] width 32 height 14
click at [198, 79] on span "Itudo" at bounding box center [191, 76] width 15 height 7
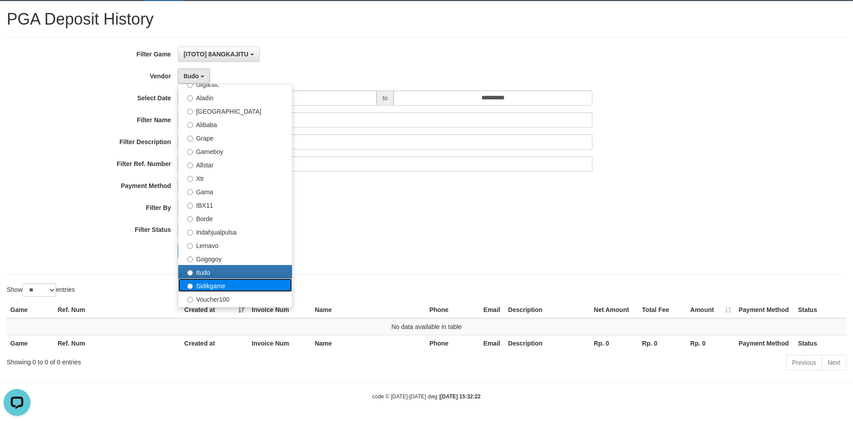
click at [207, 291] on label "Sidikgame" at bounding box center [235, 285] width 114 height 13
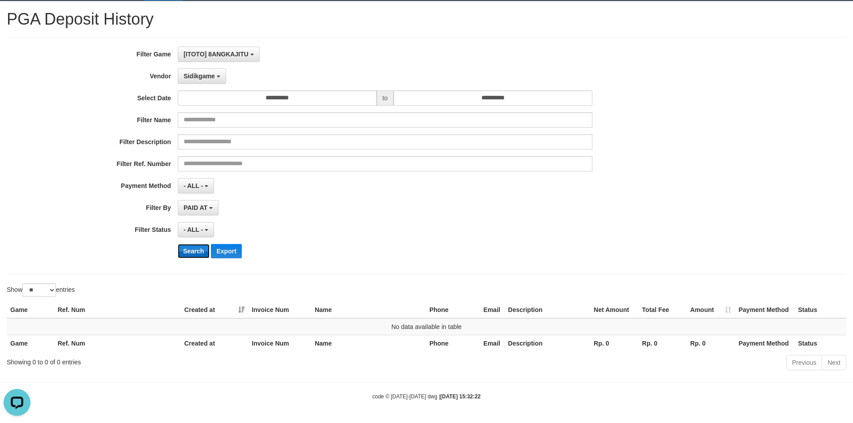
click at [195, 249] on button "Search" at bounding box center [194, 251] width 32 height 14
drag, startPoint x: 206, startPoint y: 83, endPoint x: 201, endPoint y: 107, distance: 24.7
click at [206, 82] on button "Sidikgame" at bounding box center [202, 76] width 48 height 15
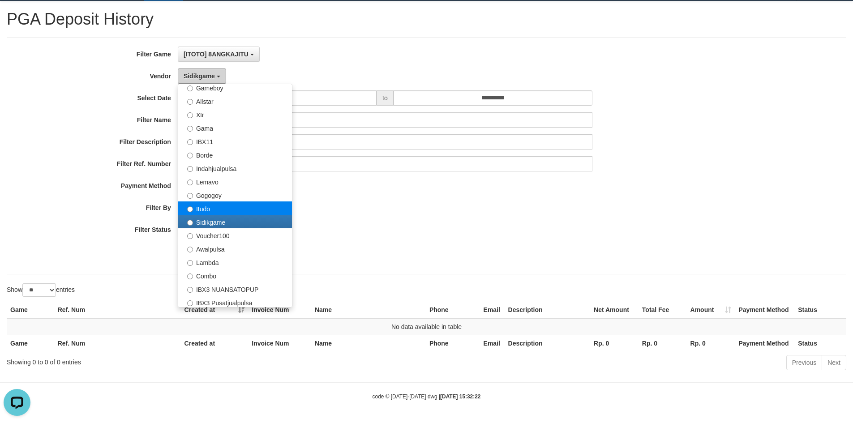
scroll to position [224, 0]
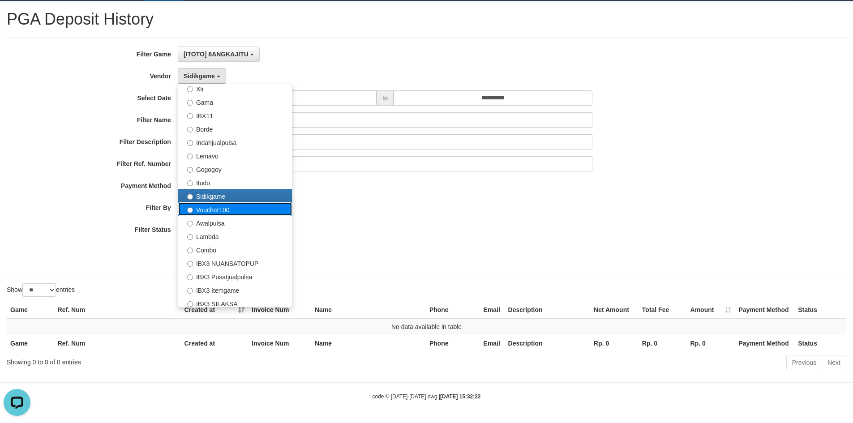
click at [215, 209] on label "Voucher100" at bounding box center [235, 208] width 114 height 13
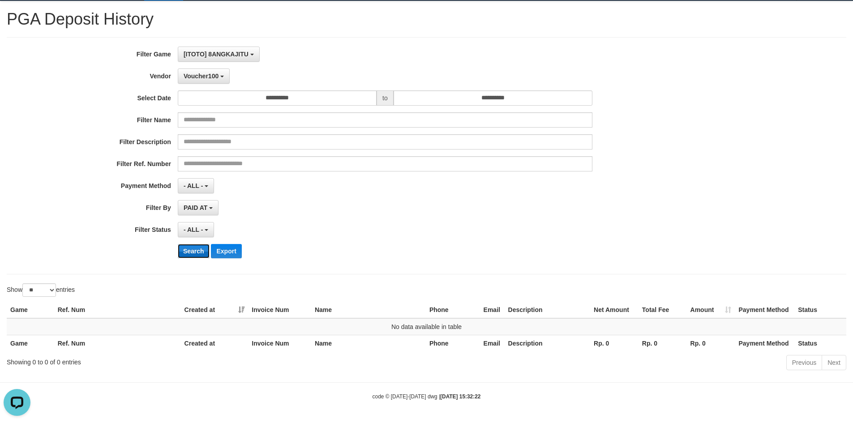
click at [195, 255] on button "Search" at bounding box center [194, 251] width 32 height 14
click at [209, 76] on span "Voucher100" at bounding box center [201, 76] width 35 height 7
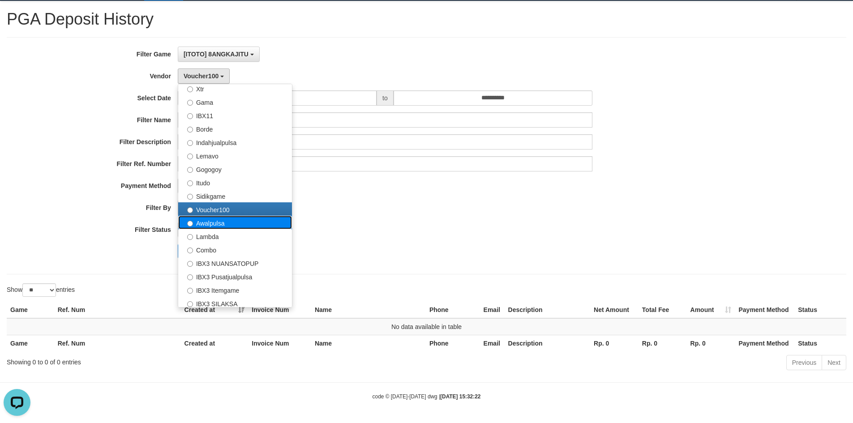
click at [212, 228] on label "Awalpulsa" at bounding box center [235, 222] width 114 height 13
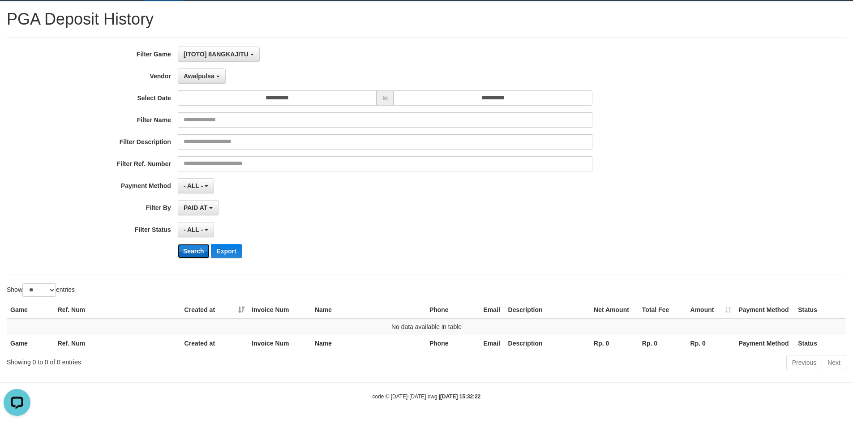
click at [196, 250] on button "Search" at bounding box center [194, 251] width 32 height 14
drag, startPoint x: 204, startPoint y: 77, endPoint x: 195, endPoint y: 164, distance: 86.9
click at [203, 82] on button "Awalpulsa" at bounding box center [202, 76] width 48 height 15
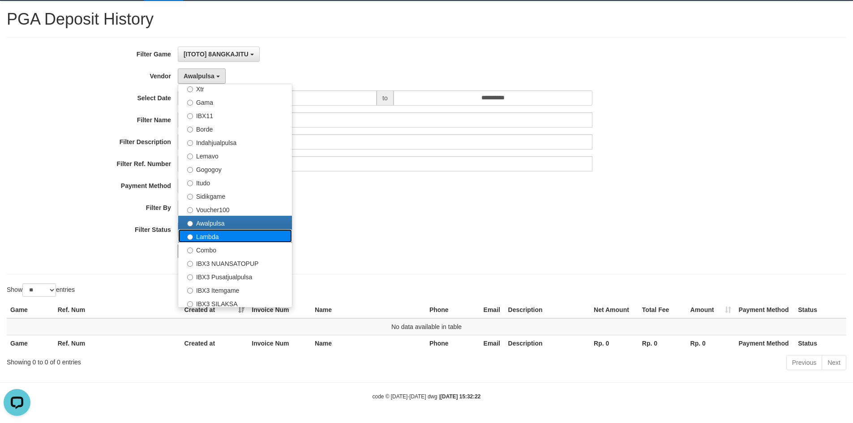
click at [201, 241] on label "Lambda" at bounding box center [235, 235] width 114 height 13
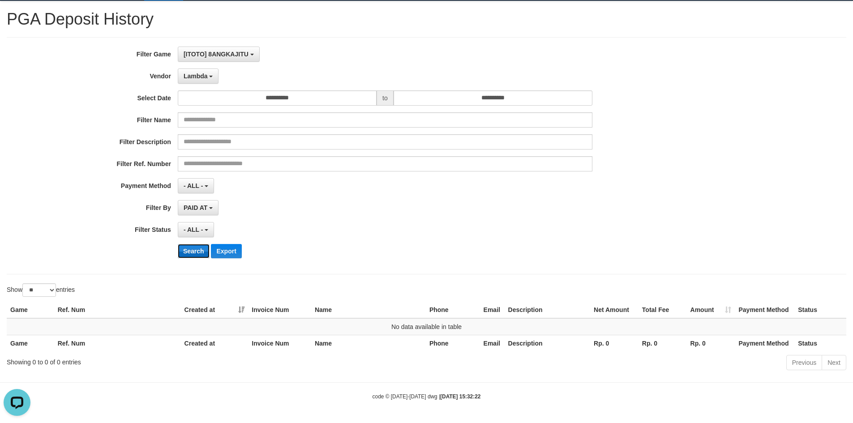
click at [199, 251] on button "Search" at bounding box center [194, 251] width 32 height 14
click at [207, 71] on button "Lambda" at bounding box center [198, 76] width 41 height 15
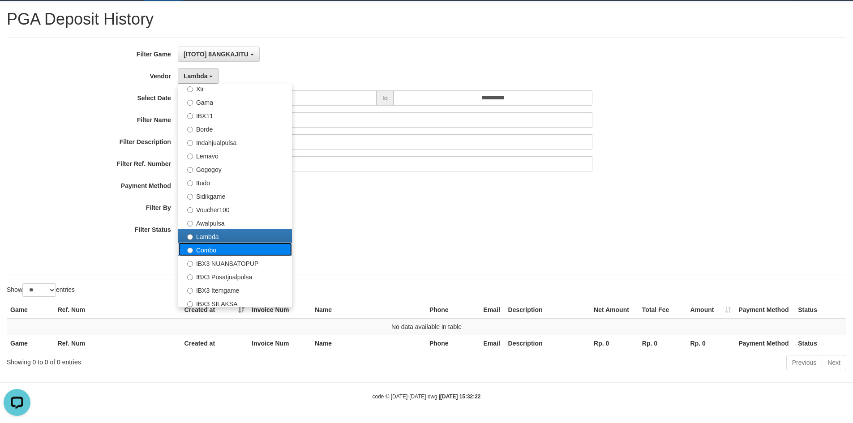
click at [197, 248] on label "Combo" at bounding box center [235, 249] width 114 height 13
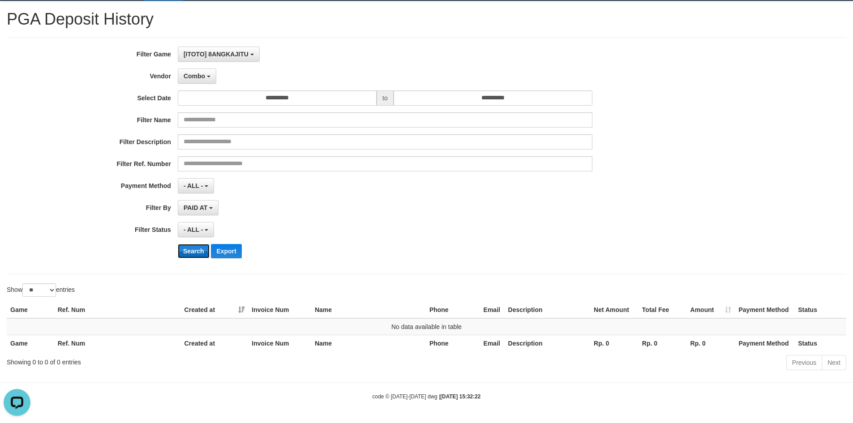
click at [194, 249] on button "Search" at bounding box center [194, 251] width 32 height 14
click at [210, 80] on button "Combo" at bounding box center [197, 76] width 39 height 15
click at [192, 250] on button "Search" at bounding box center [194, 251] width 32 height 14
click at [207, 86] on div "**********" at bounding box center [355, 156] width 711 height 219
click at [208, 82] on button "IBX3 NUANSATOPUP" at bounding box center [218, 76] width 80 height 15
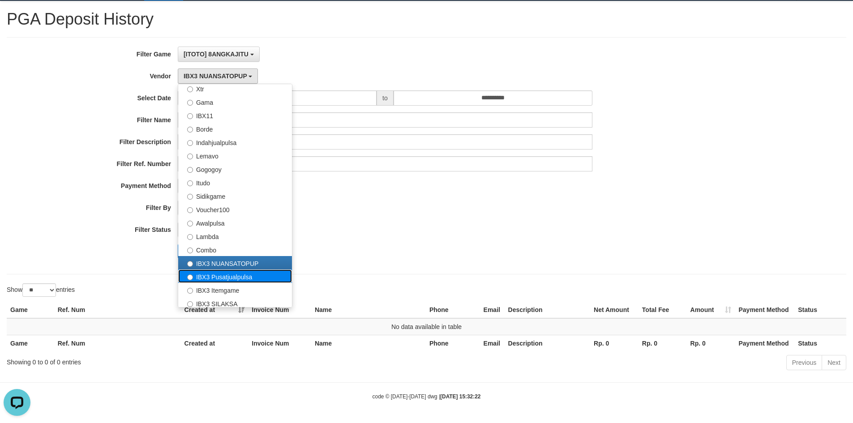
click at [218, 275] on label "IBX3 Pusatjualpulsa" at bounding box center [235, 276] width 114 height 13
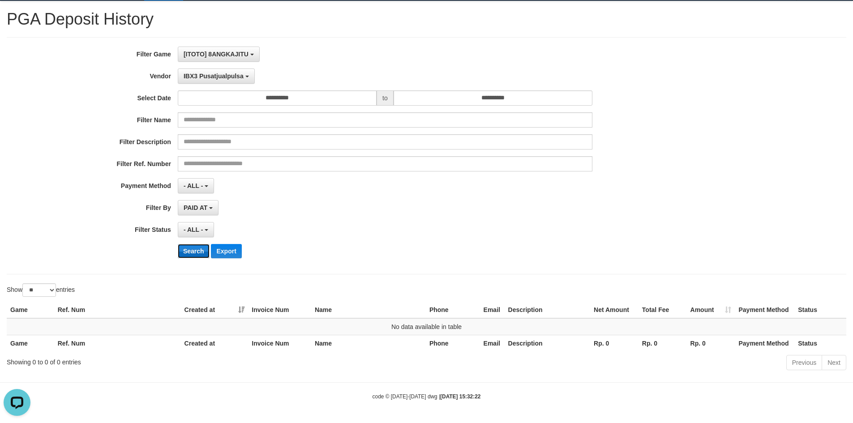
click at [197, 252] on button "Search" at bounding box center [194, 251] width 32 height 14
click at [198, 79] on span "IBX3 Pusatjualpulsa" at bounding box center [214, 76] width 60 height 7
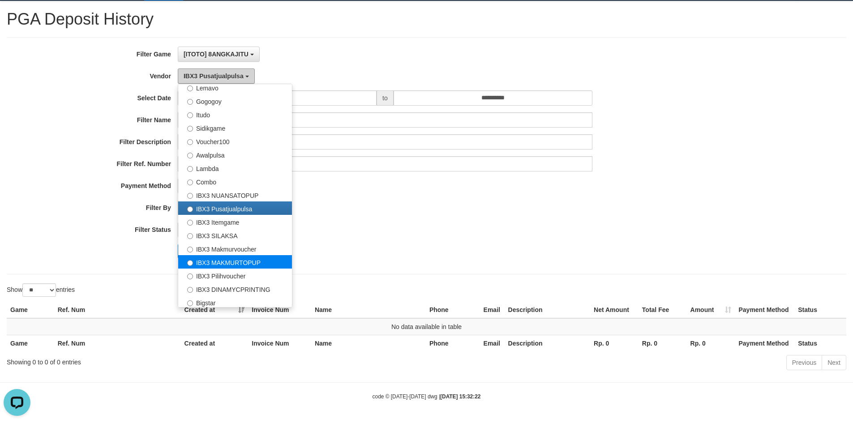
scroll to position [314, 0]
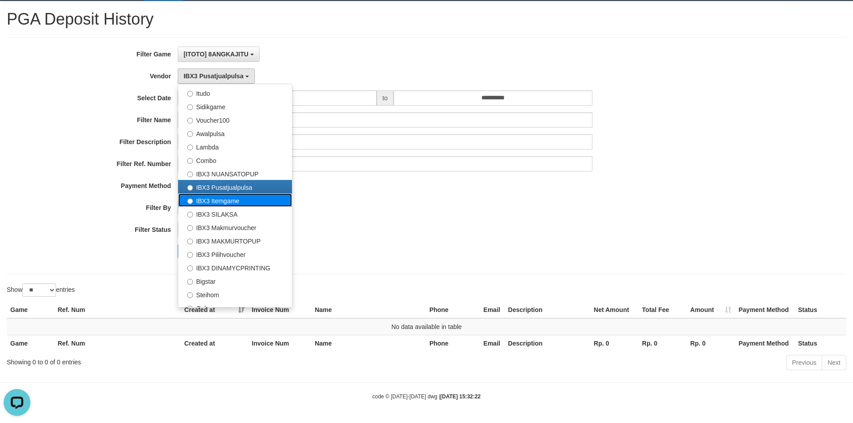
click at [220, 199] on label "IBX3 Itemgame" at bounding box center [235, 200] width 114 height 13
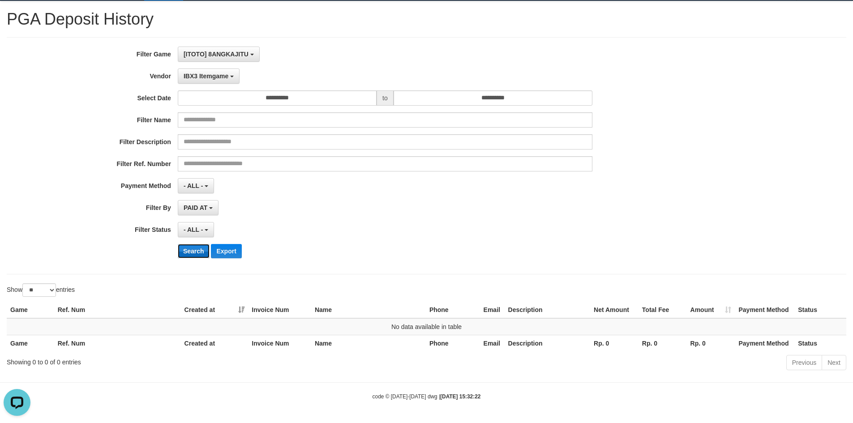
click at [196, 246] on button "Search" at bounding box center [194, 251] width 32 height 14
click at [209, 82] on button "IBX3 Itemgame" at bounding box center [209, 76] width 62 height 15
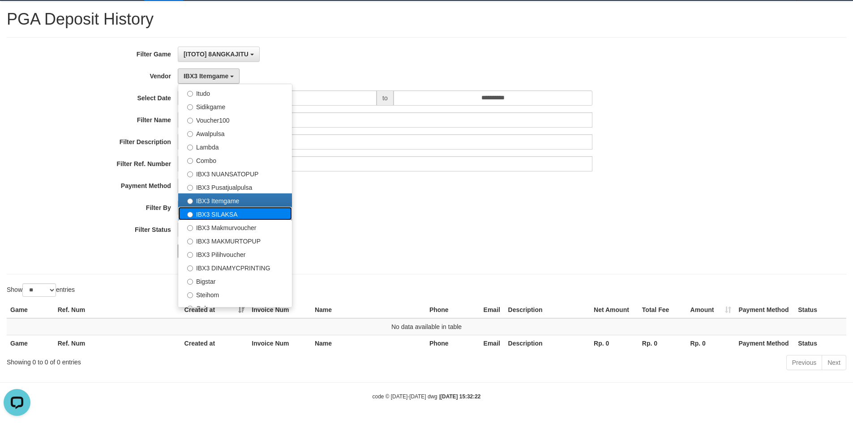
click at [219, 213] on label "IBX3 SILAKSA" at bounding box center [235, 213] width 114 height 13
select select "**********"
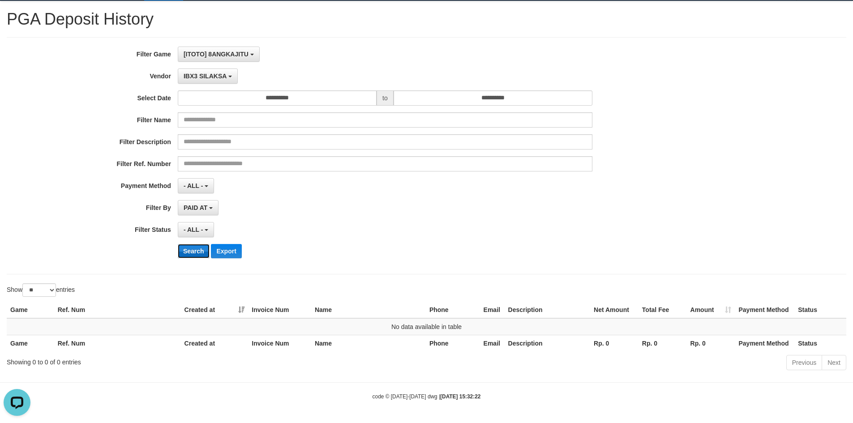
click at [198, 246] on button "Search" at bounding box center [194, 251] width 32 height 14
click at [207, 74] on span "IBX3 SILAKSA" at bounding box center [205, 76] width 43 height 7
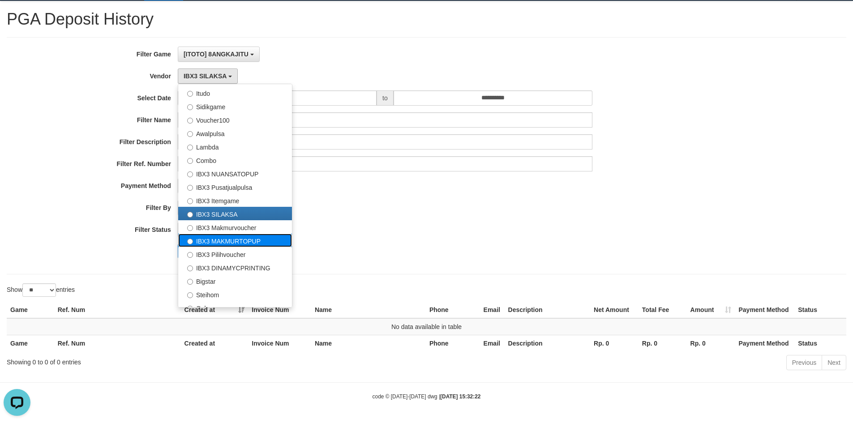
click at [204, 234] on label "IBX3 MAKMURTOPUP" at bounding box center [235, 240] width 114 height 13
click at [209, 228] on label "IBX3 Makmurvoucher" at bounding box center [235, 226] width 114 height 13
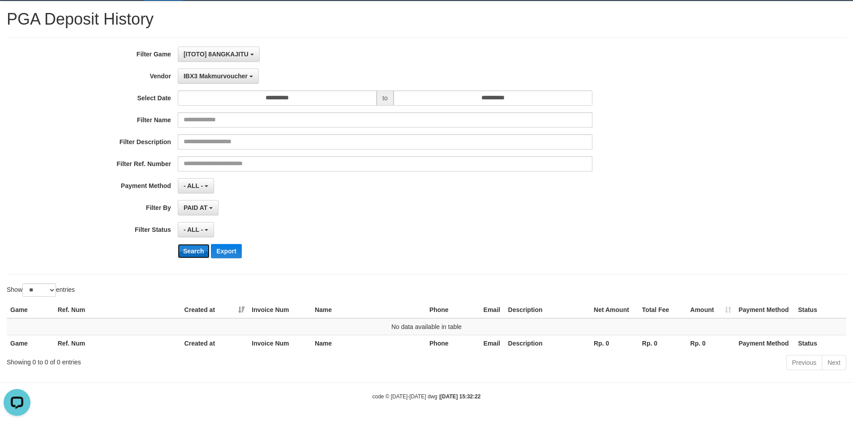
click at [198, 253] on button "Search" at bounding box center [194, 251] width 32 height 14
click at [228, 80] on button "IBX3 Makmurvoucher" at bounding box center [218, 76] width 81 height 15
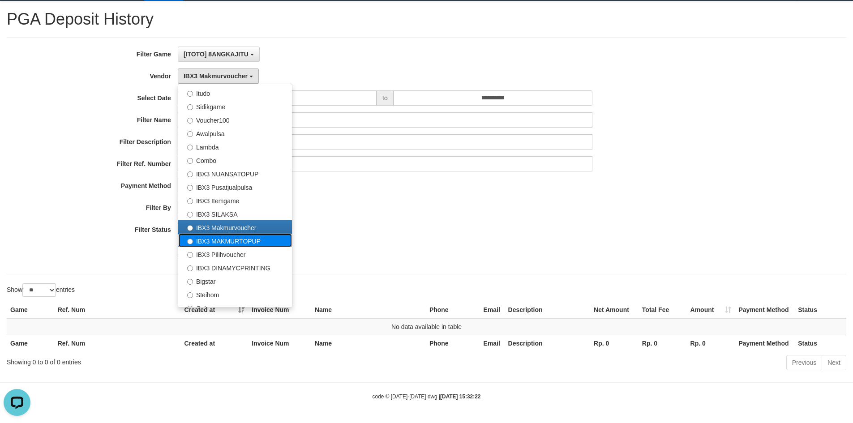
click at [226, 243] on label "IBX3 MAKMURTOPUP" at bounding box center [235, 240] width 114 height 13
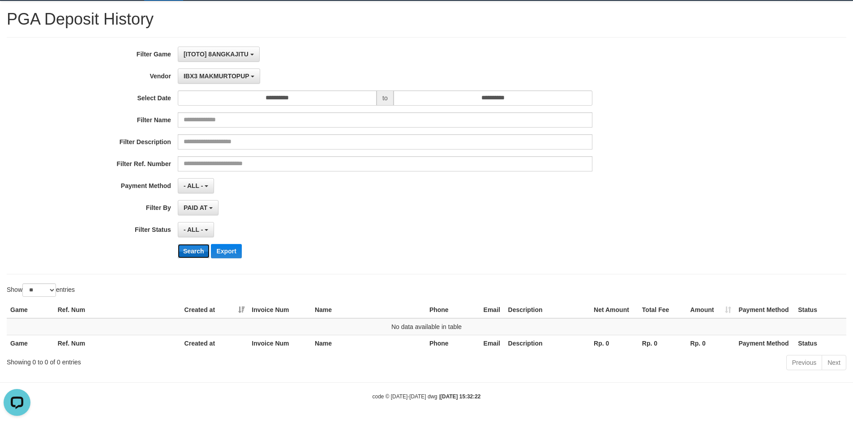
click at [189, 249] on button "Search" at bounding box center [194, 251] width 32 height 14
click at [216, 74] on span "IBX3 MAKMURTOPUP" at bounding box center [217, 76] width 66 height 7
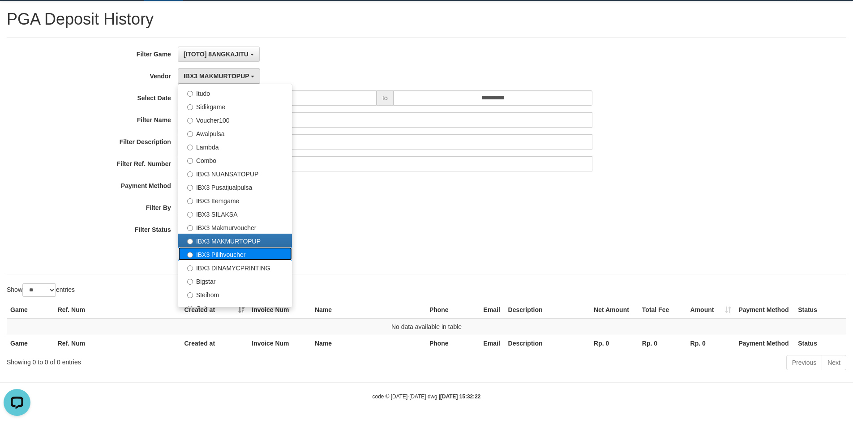
click at [213, 258] on label "IBX3 Pilihvoucher" at bounding box center [235, 253] width 114 height 13
select select "**********"
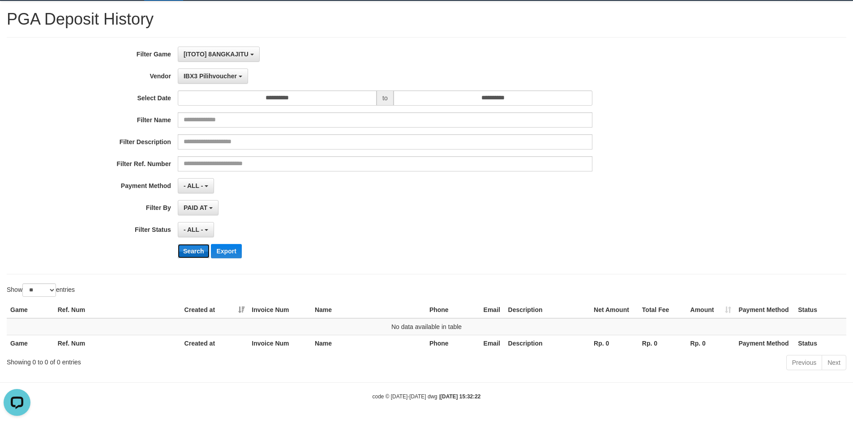
click at [186, 250] on button "Search" at bounding box center [194, 251] width 32 height 14
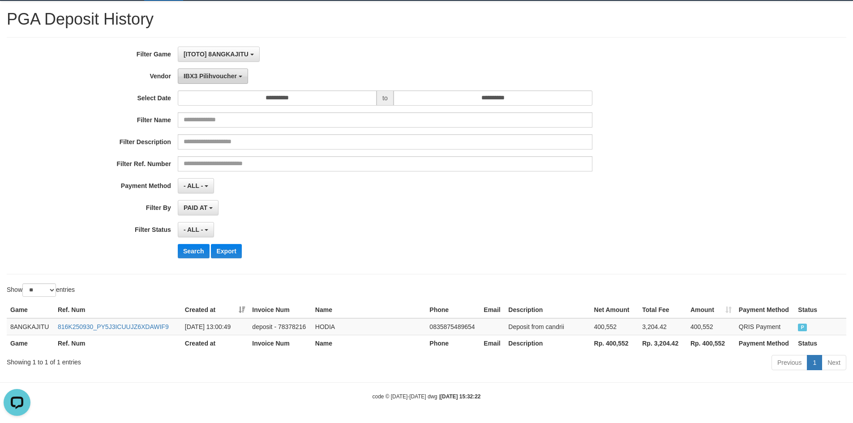
click at [205, 79] on span "IBX3 Pilihvoucher" at bounding box center [210, 76] width 53 height 7
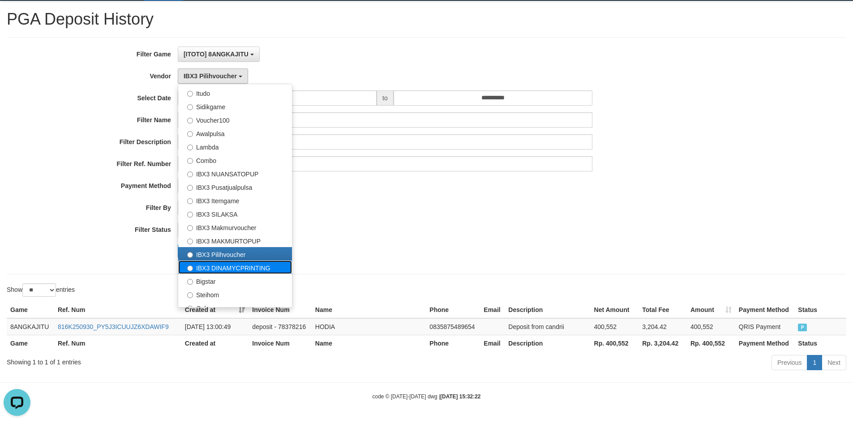
click at [205, 266] on label "IBX3 DINAMYCPRINTING" at bounding box center [235, 267] width 114 height 13
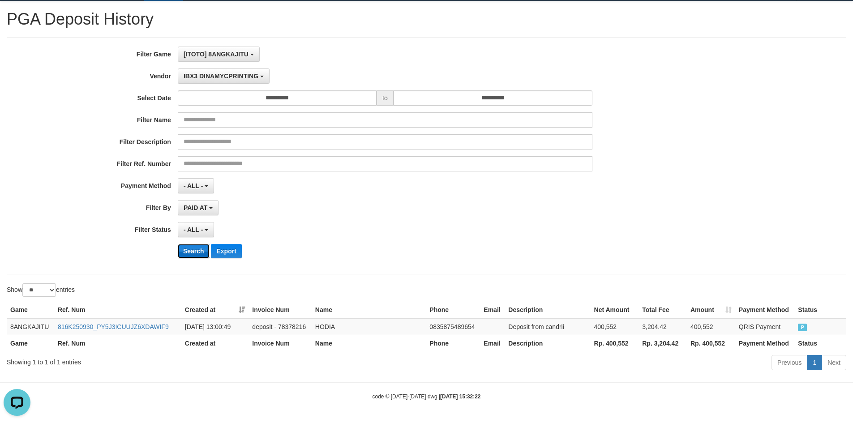
click at [196, 252] on button "Search" at bounding box center [194, 251] width 32 height 14
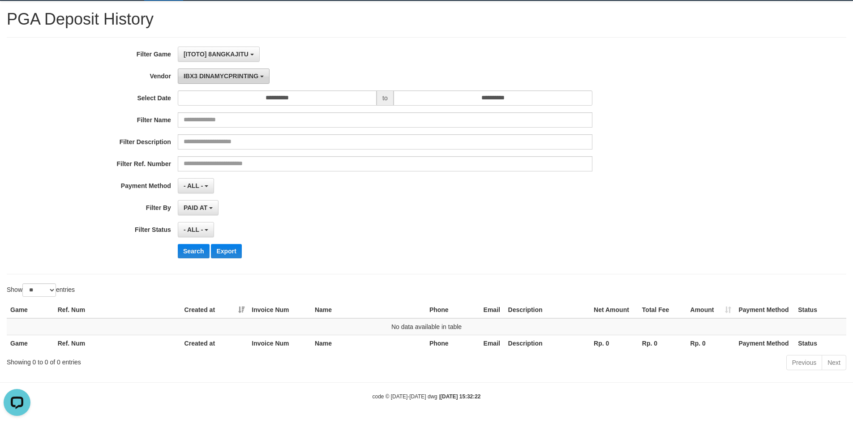
click at [207, 79] on span "IBX3 DINAMYCPRINTING" at bounding box center [221, 76] width 75 height 7
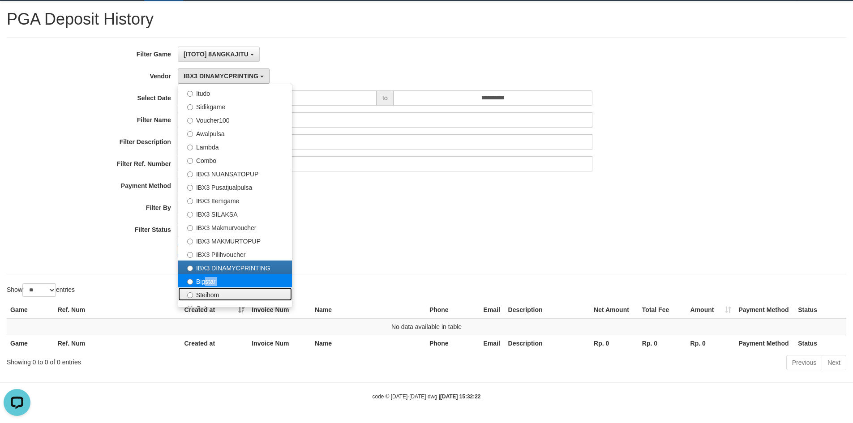
drag, startPoint x: 198, startPoint y: 288, endPoint x: 201, endPoint y: 282, distance: 7.0
click at [201, 282] on ul "- Default Vendor - [PERSON_NAME] Atlas WD LB Java Purple Green Gigantic Aladin …" at bounding box center [235, 196] width 115 height 224
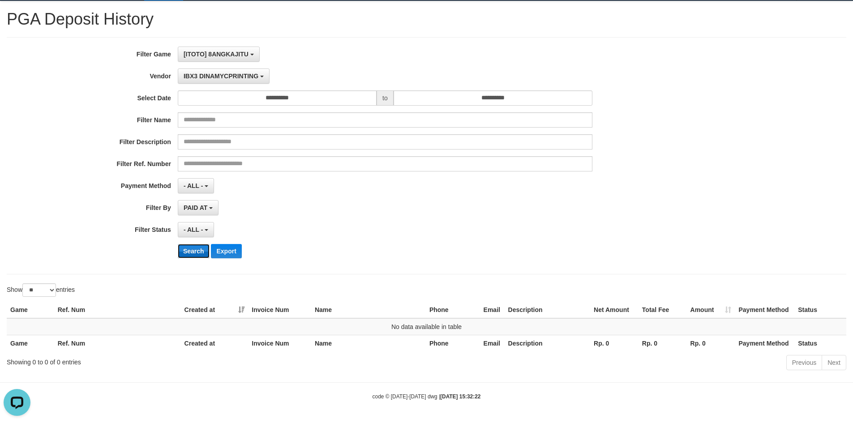
click at [192, 251] on button "Search" at bounding box center [194, 251] width 32 height 14
click at [222, 76] on span "IBX3 DINAMYCPRINTING" at bounding box center [221, 76] width 75 height 7
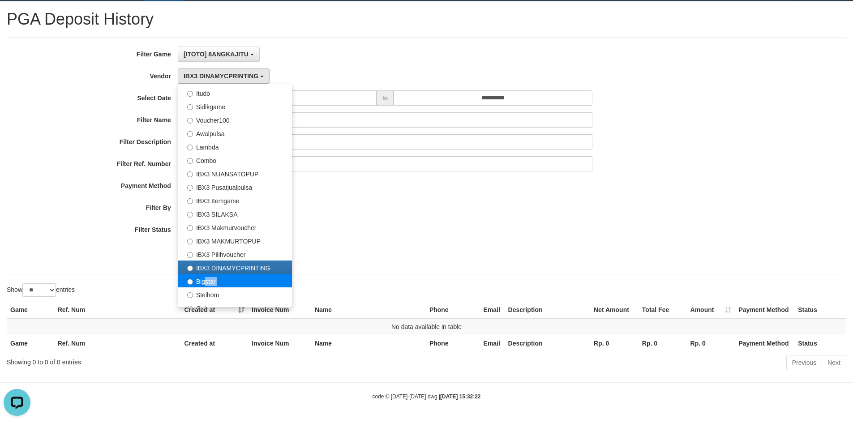
select select "**********"
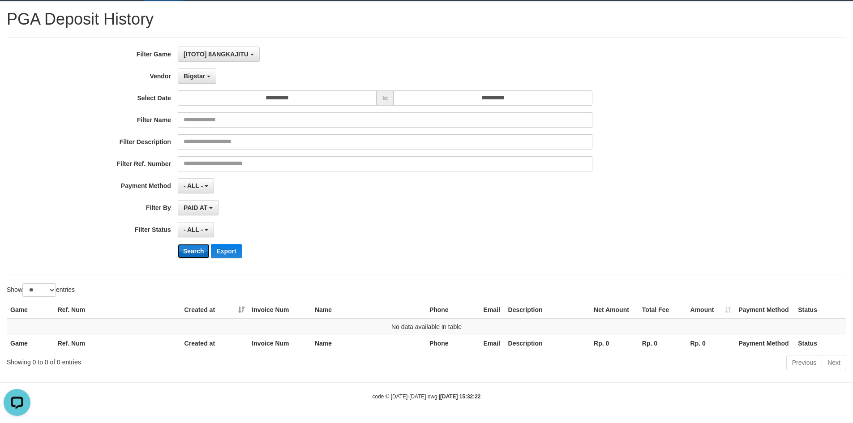
click at [190, 254] on button "Search" at bounding box center [194, 251] width 32 height 14
click at [207, 82] on button "Bigstar" at bounding box center [197, 76] width 39 height 15
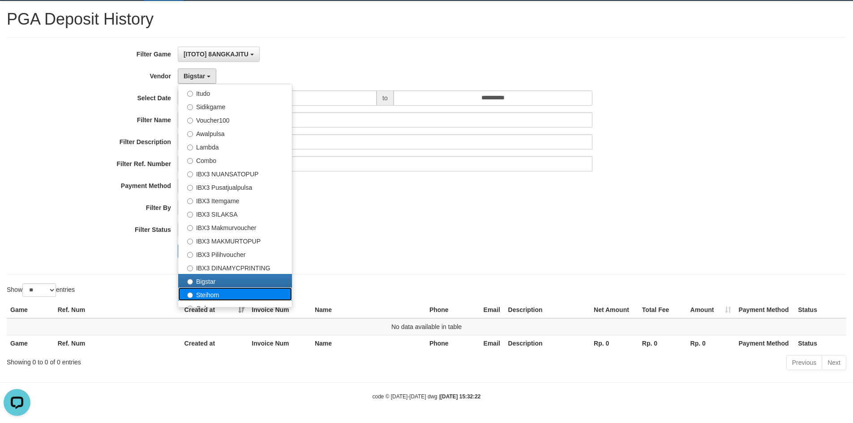
click at [202, 297] on label "Steihom" at bounding box center [235, 294] width 114 height 13
select select "**********"
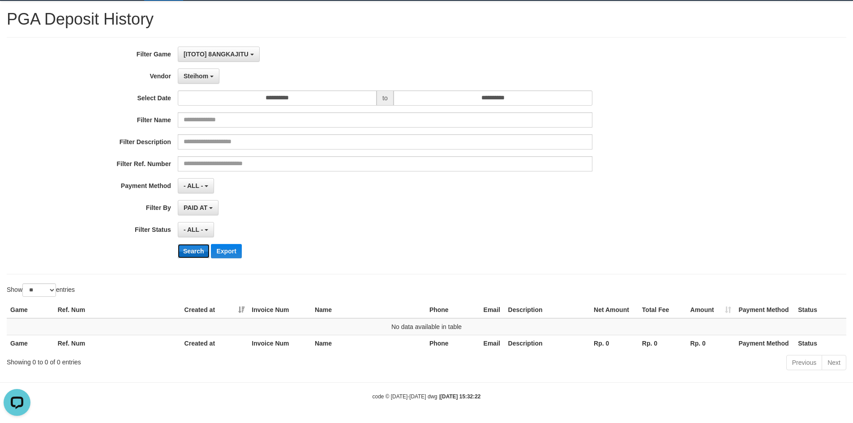
click at [194, 252] on button "Search" at bounding box center [194, 251] width 32 height 14
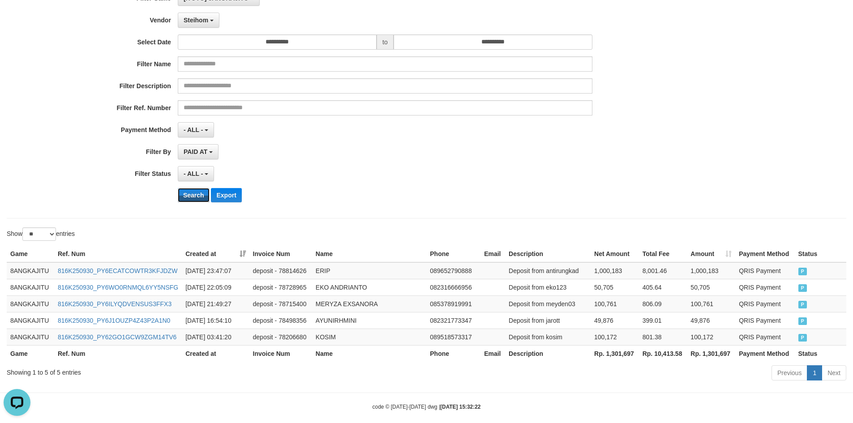
scroll to position [43, 0]
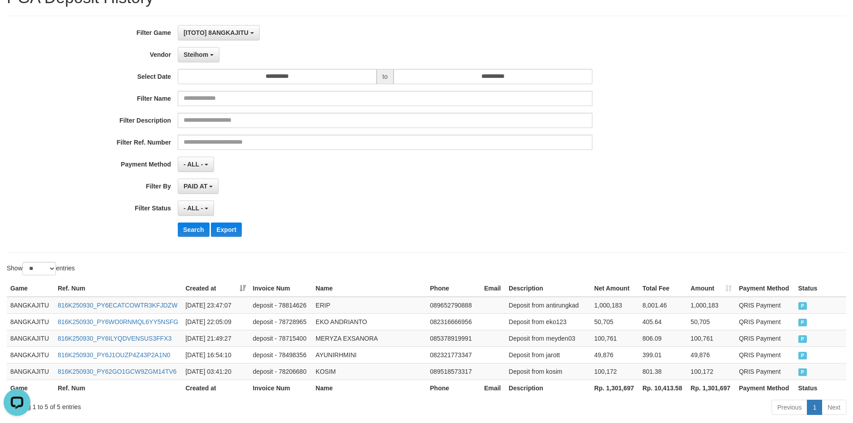
click at [621, 388] on th "Rp. 1,301,697" at bounding box center [615, 388] width 48 height 17
copy th "1,301,697"
click at [196, 55] on span "Steihom" at bounding box center [196, 54] width 25 height 7
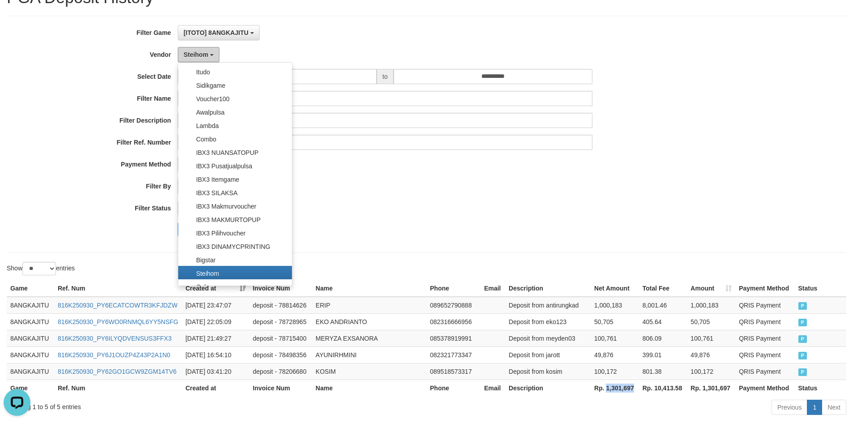
click at [196, 55] on span "Steihom" at bounding box center [196, 54] width 25 height 7
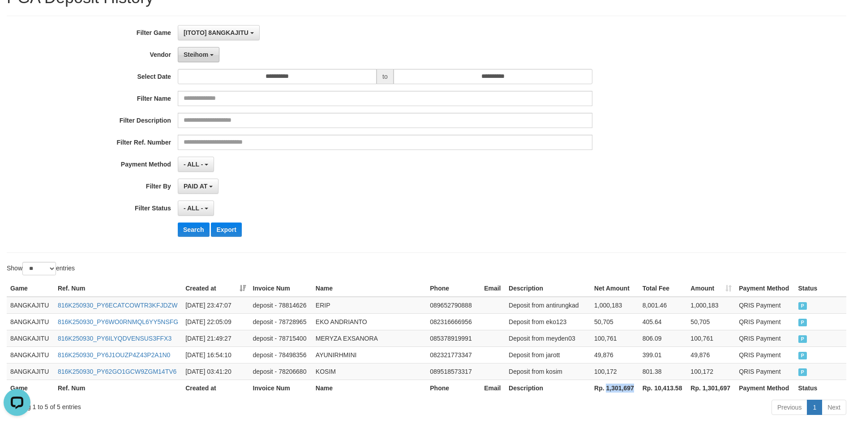
click at [197, 55] on span "Steihom" at bounding box center [196, 54] width 25 height 7
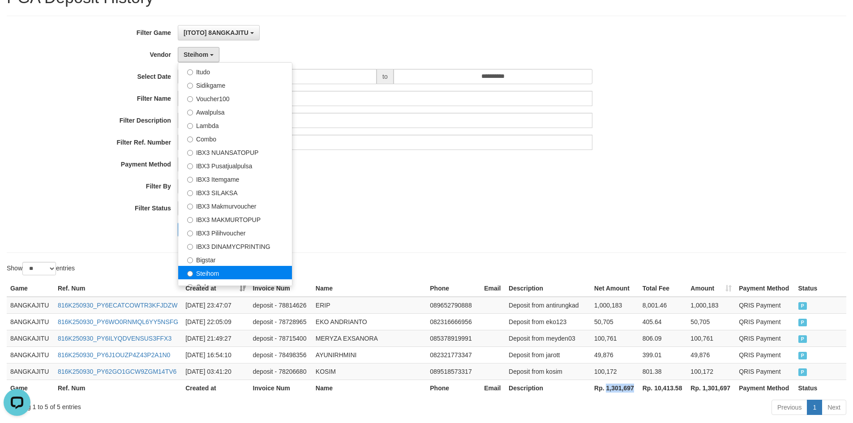
drag, startPoint x: 224, startPoint y: 275, endPoint x: 196, endPoint y: 274, distance: 28.7
click at [196, 274] on label "Steihom" at bounding box center [235, 272] width 114 height 13
click at [206, 274] on label "Steihom" at bounding box center [235, 272] width 114 height 13
click at [47, 181] on label "Filter By" at bounding box center [89, 185] width 178 height 12
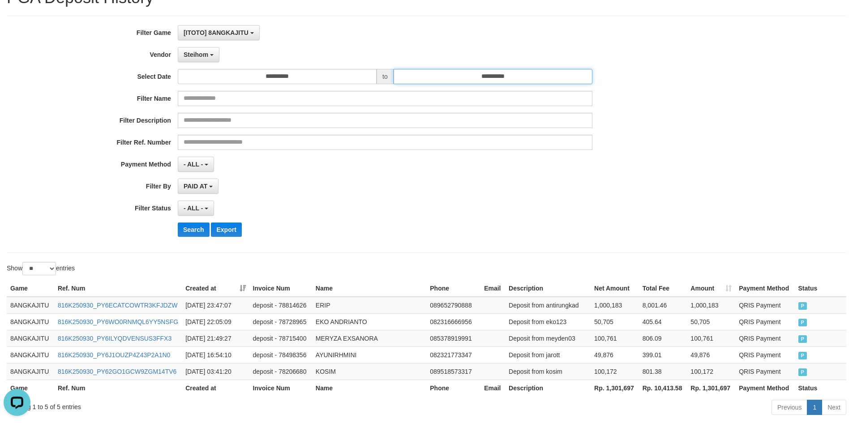
click at [430, 78] on input "**********" at bounding box center [493, 76] width 199 height 15
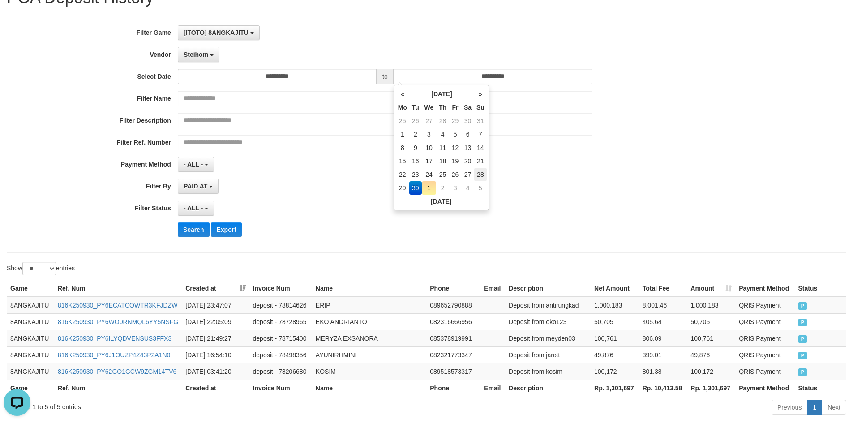
click at [477, 172] on td "28" at bounding box center [480, 174] width 13 height 13
type input "**********"
click at [524, 164] on div "- ALL - SELECT ALL - ALL - SELECT PAYMENT METHOD Mandiri BNI OVO CIMB BRI MAYBA…" at bounding box center [385, 164] width 415 height 15
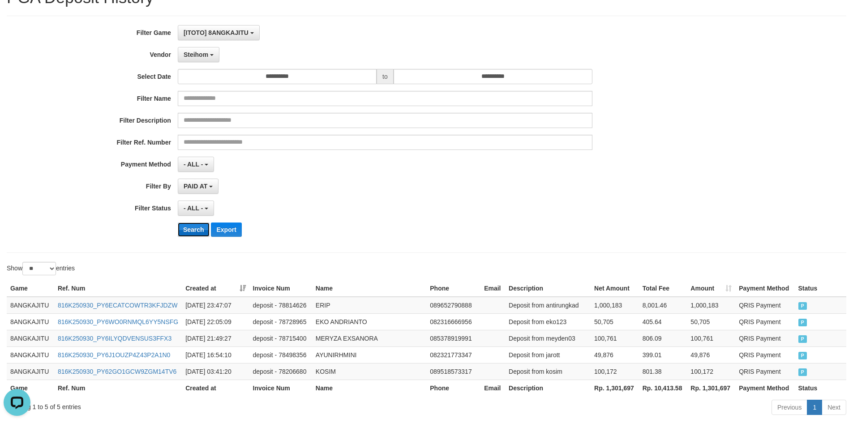
click at [189, 233] on button "Search" at bounding box center [194, 230] width 32 height 14
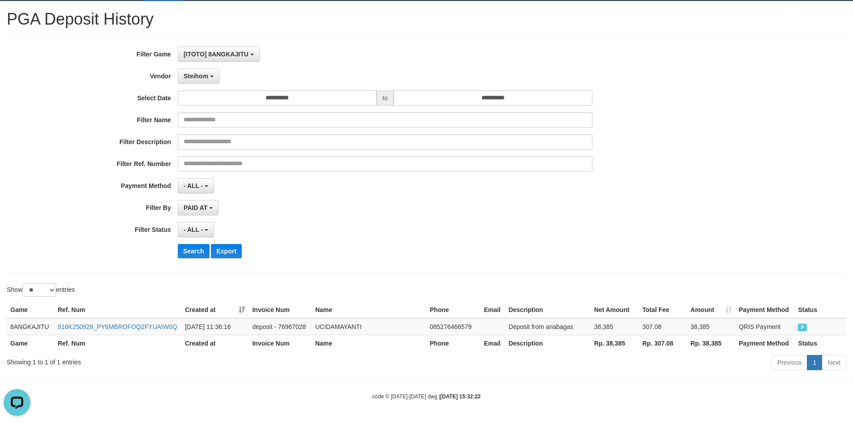
click at [611, 344] on th "Rp. 38,385" at bounding box center [615, 343] width 48 height 17
copy th "38,385"
